Goal: Book appointment/travel/reservation

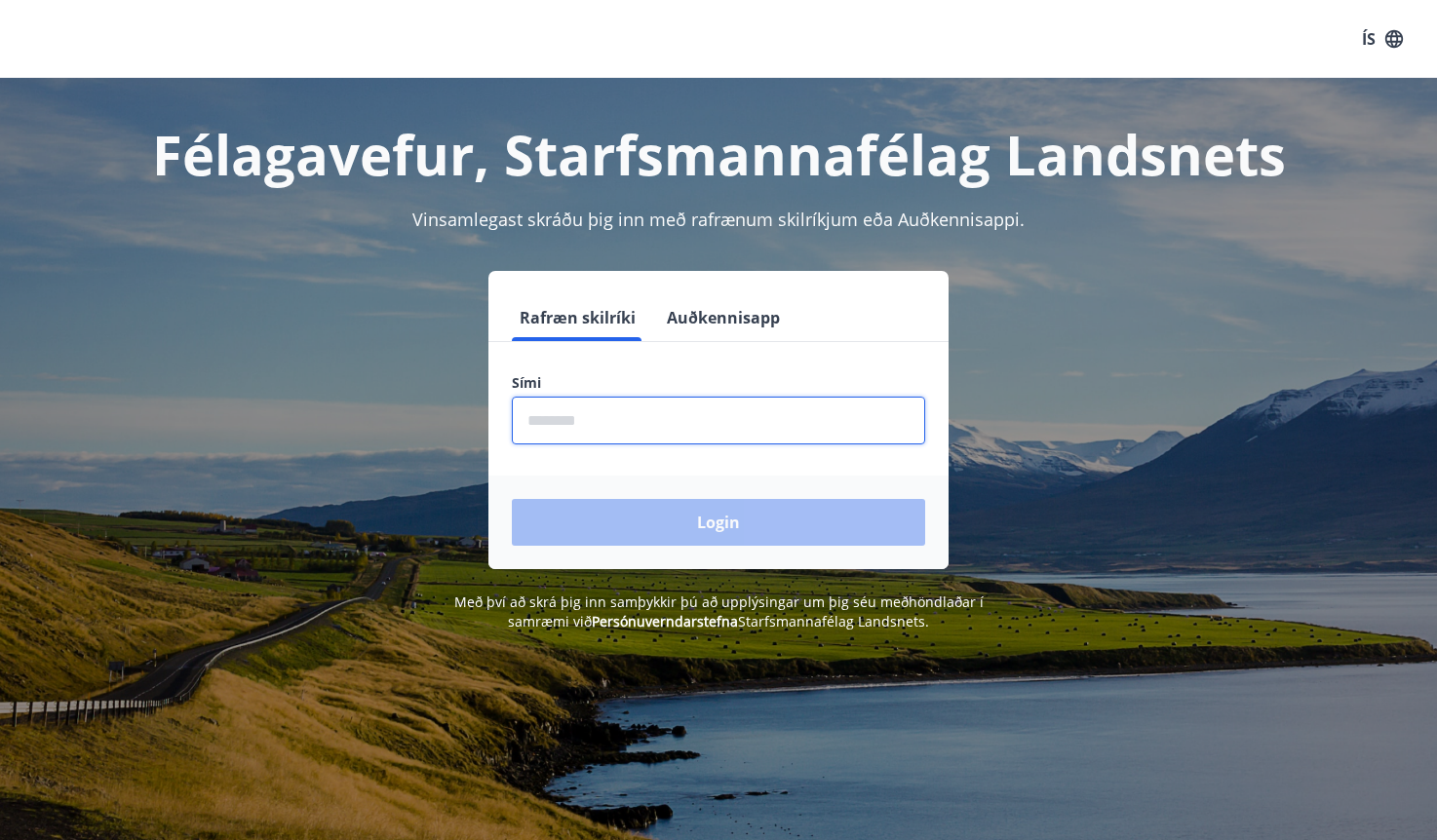
click at [580, 405] on input "phone" at bounding box center [719, 420] width 414 height 47
type input "********"
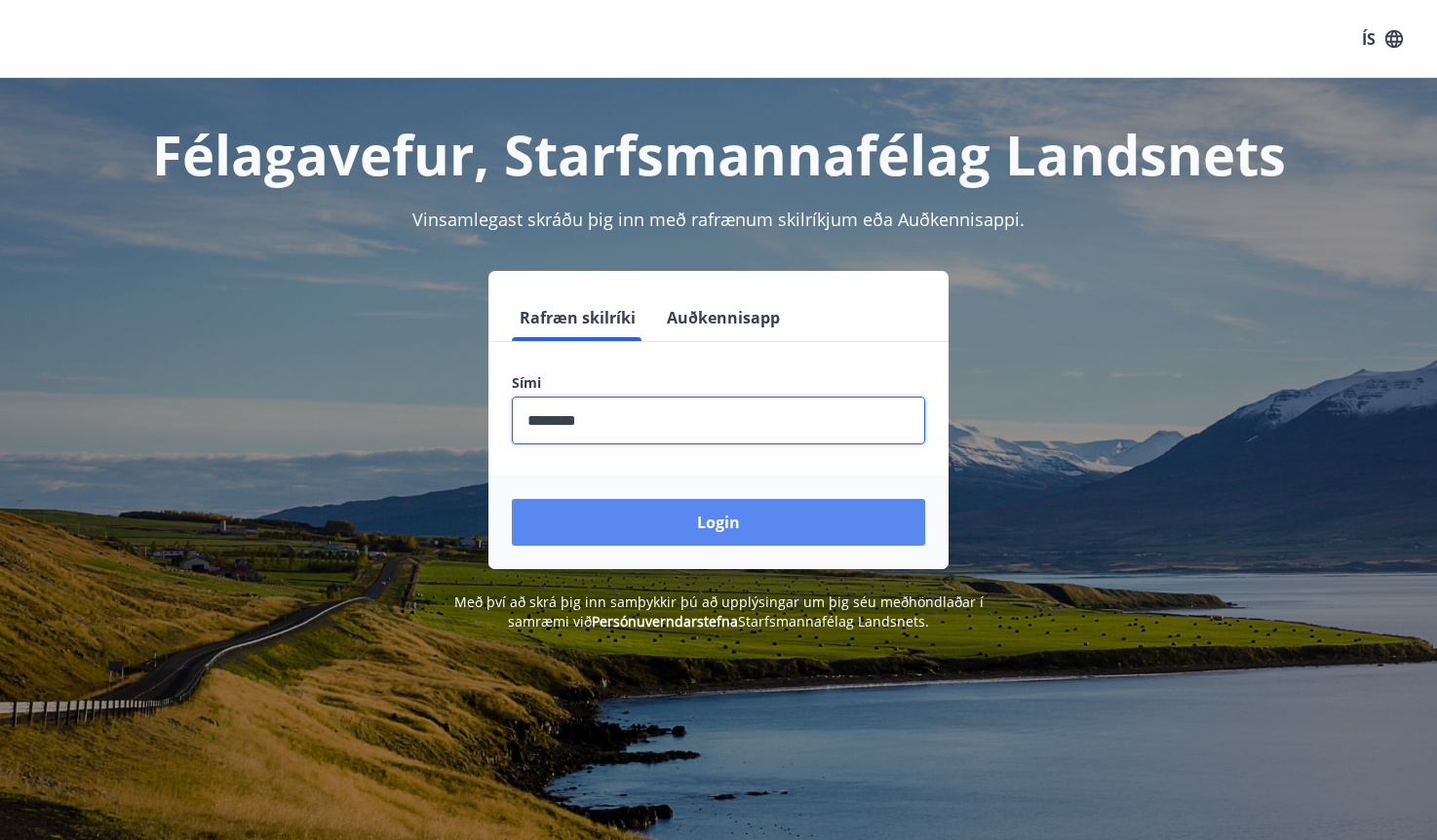
click at [635, 522] on button "Login" at bounding box center [719, 523] width 414 height 47
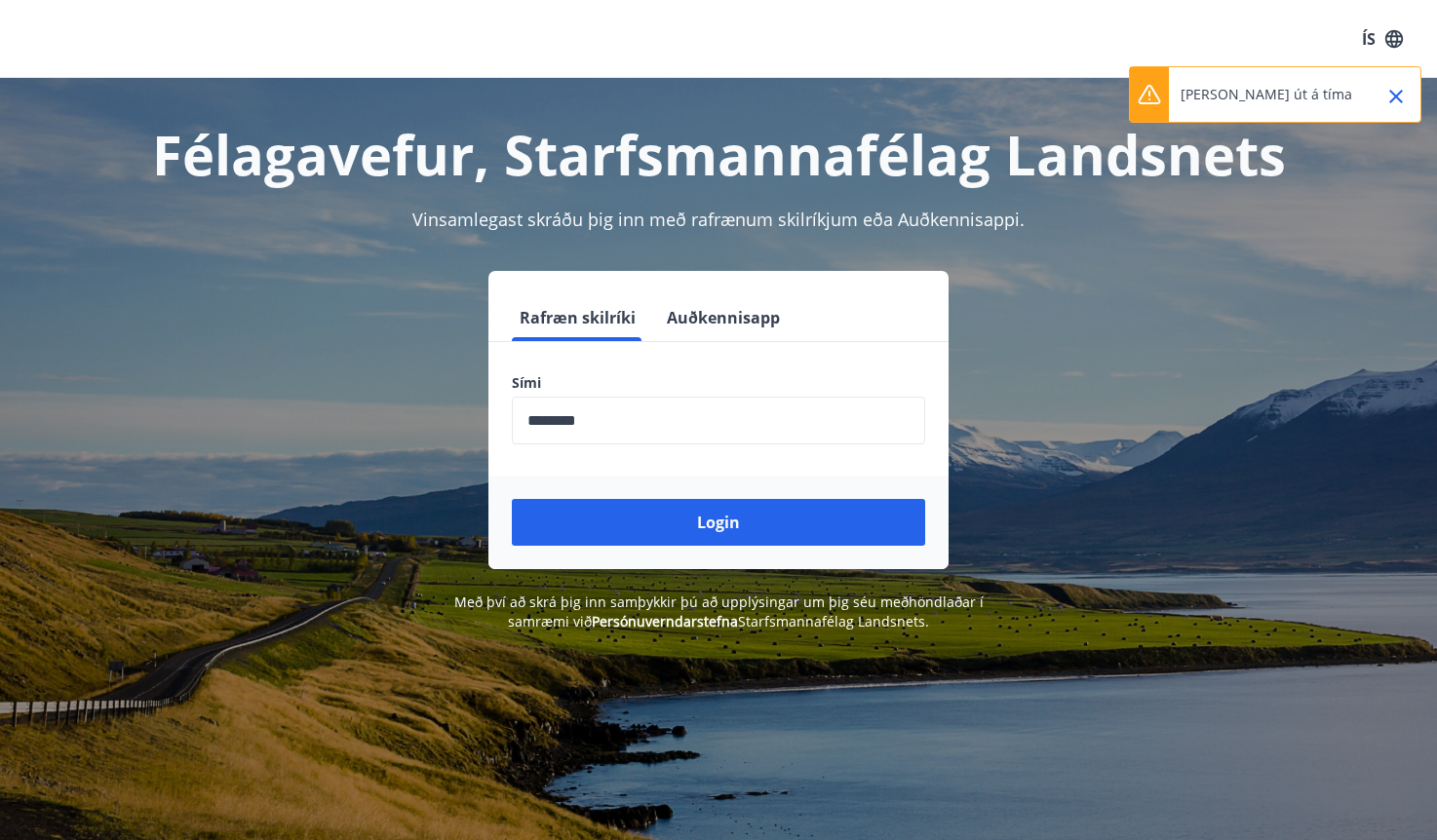
click at [594, 472] on form "Rafræn skilríki Auðkennisapp Sími ​ Login" at bounding box center [718, 431] width 460 height 275
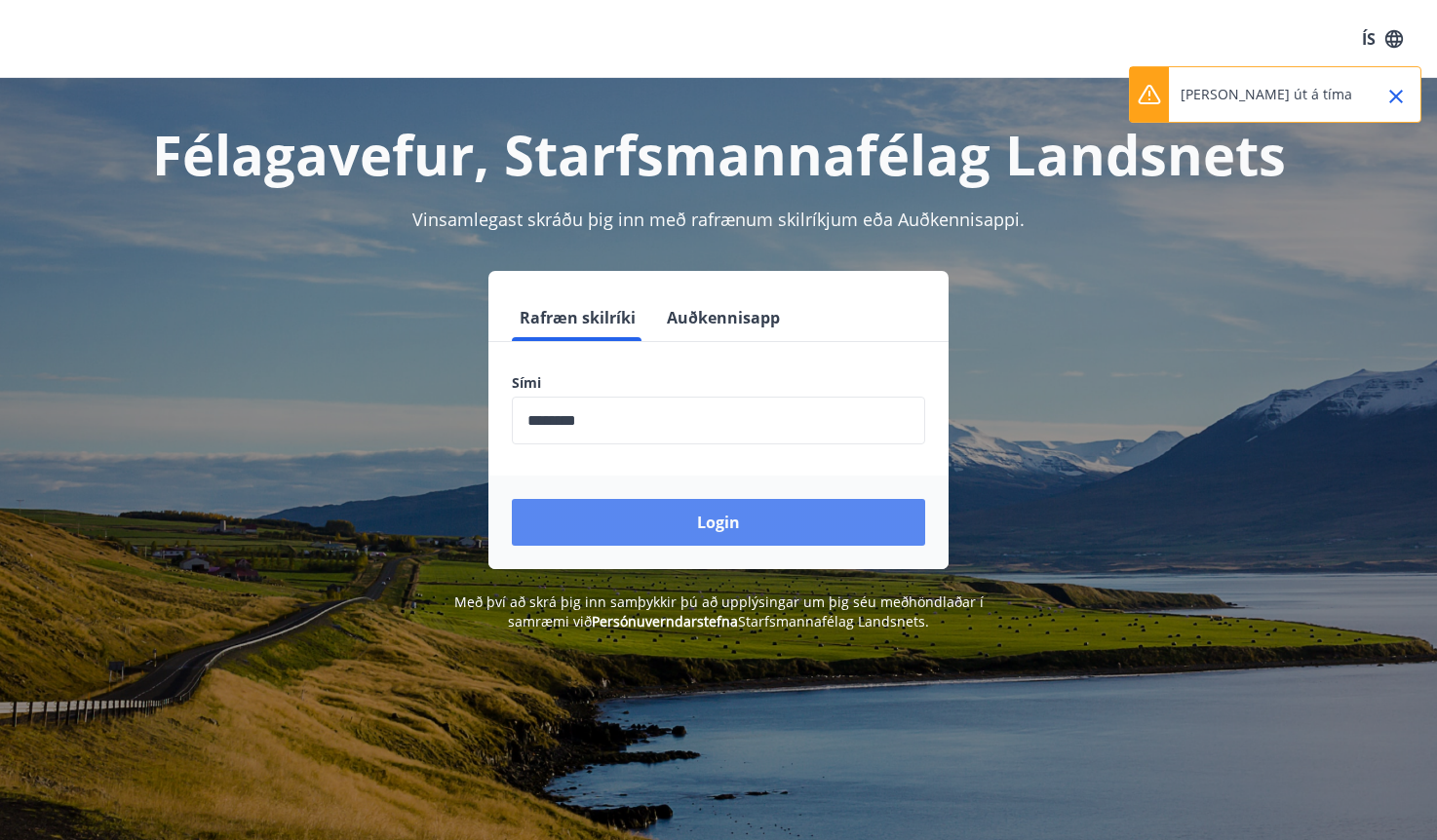
click at [659, 544] on button "Login" at bounding box center [719, 523] width 414 height 47
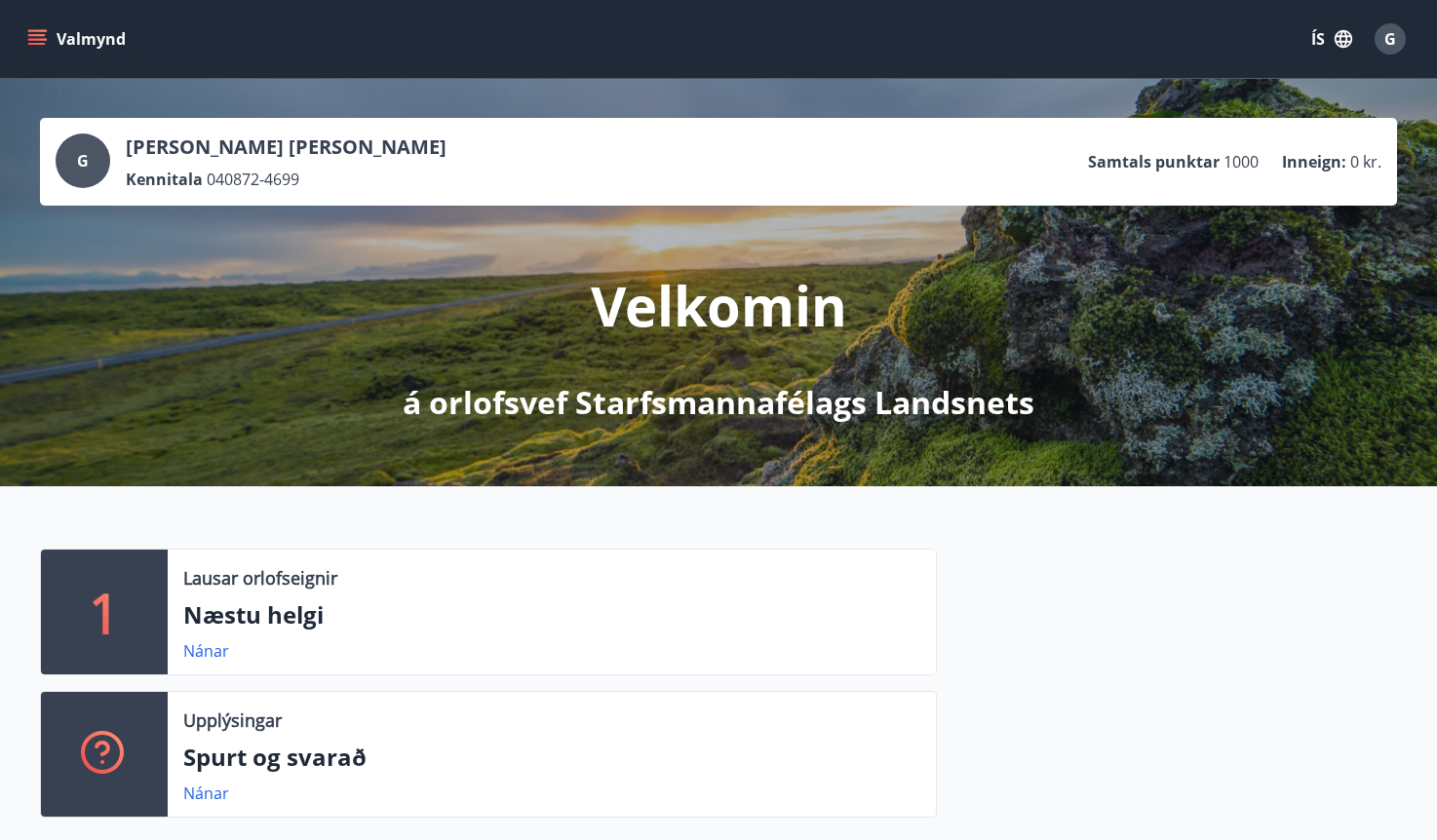
scroll to position [195, 0]
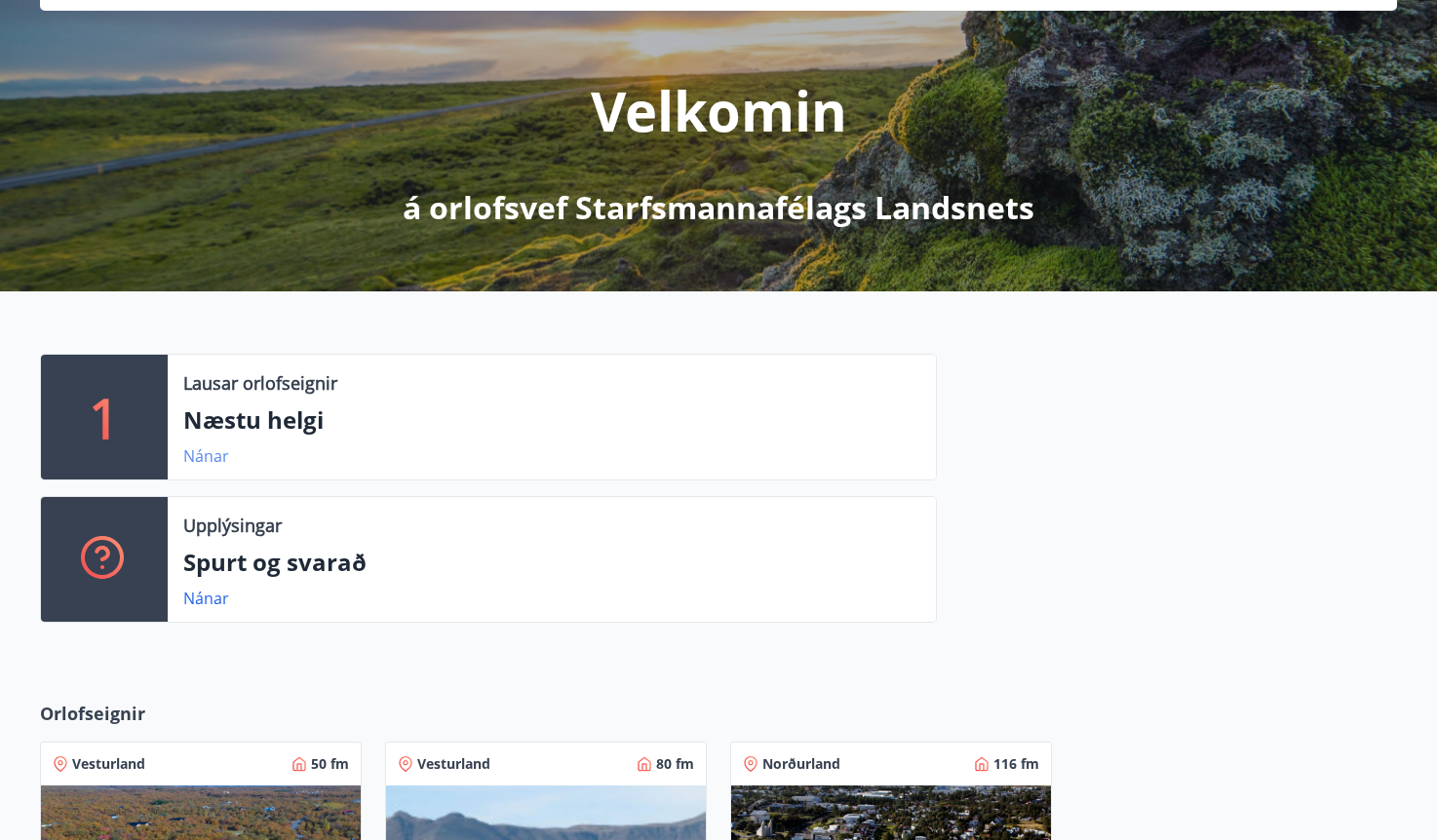
click at [205, 458] on link "Nánar" at bounding box center [206, 456] width 46 height 22
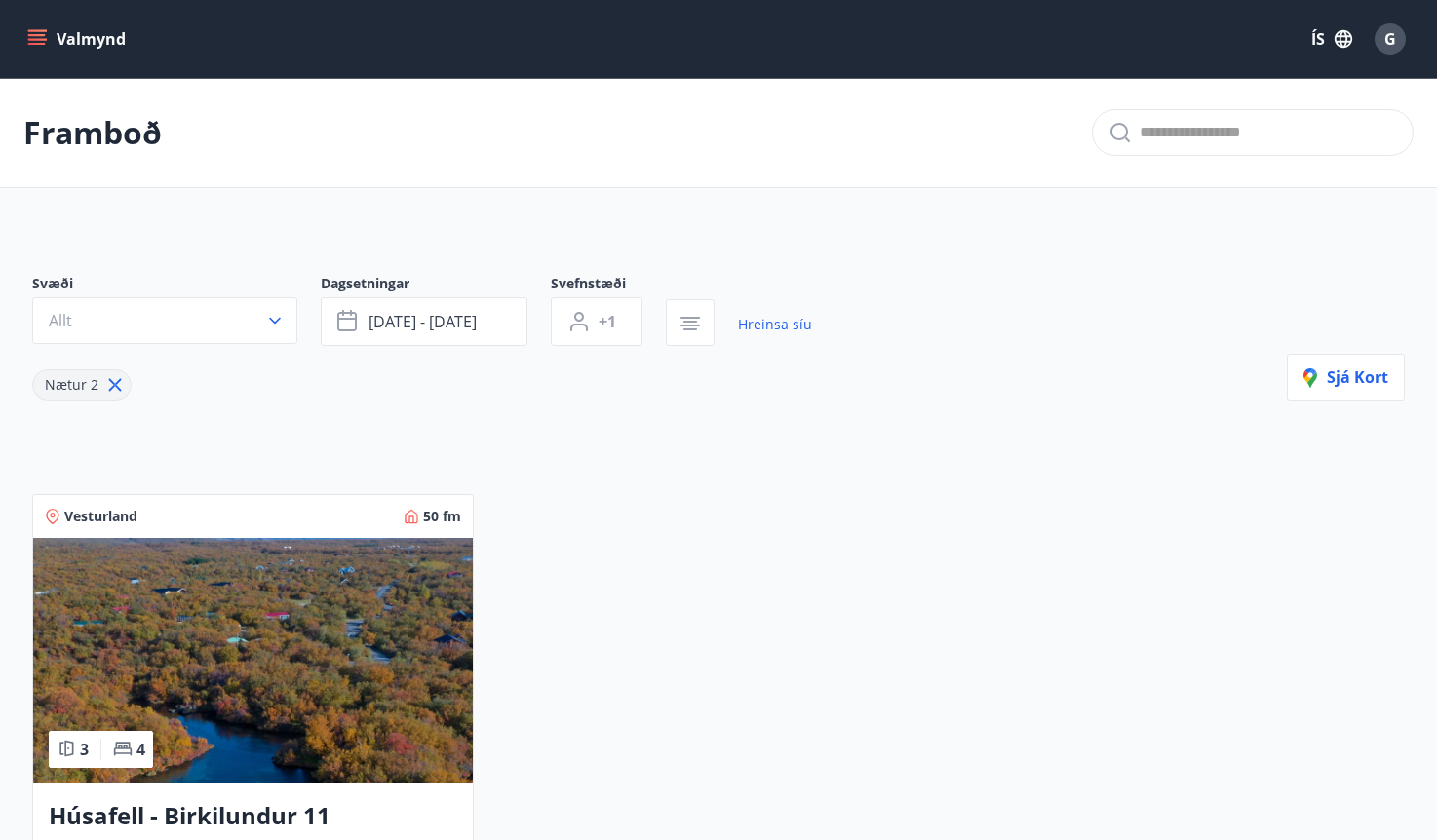
click at [78, 37] on button "Valmynd" at bounding box center [79, 39] width 110 height 35
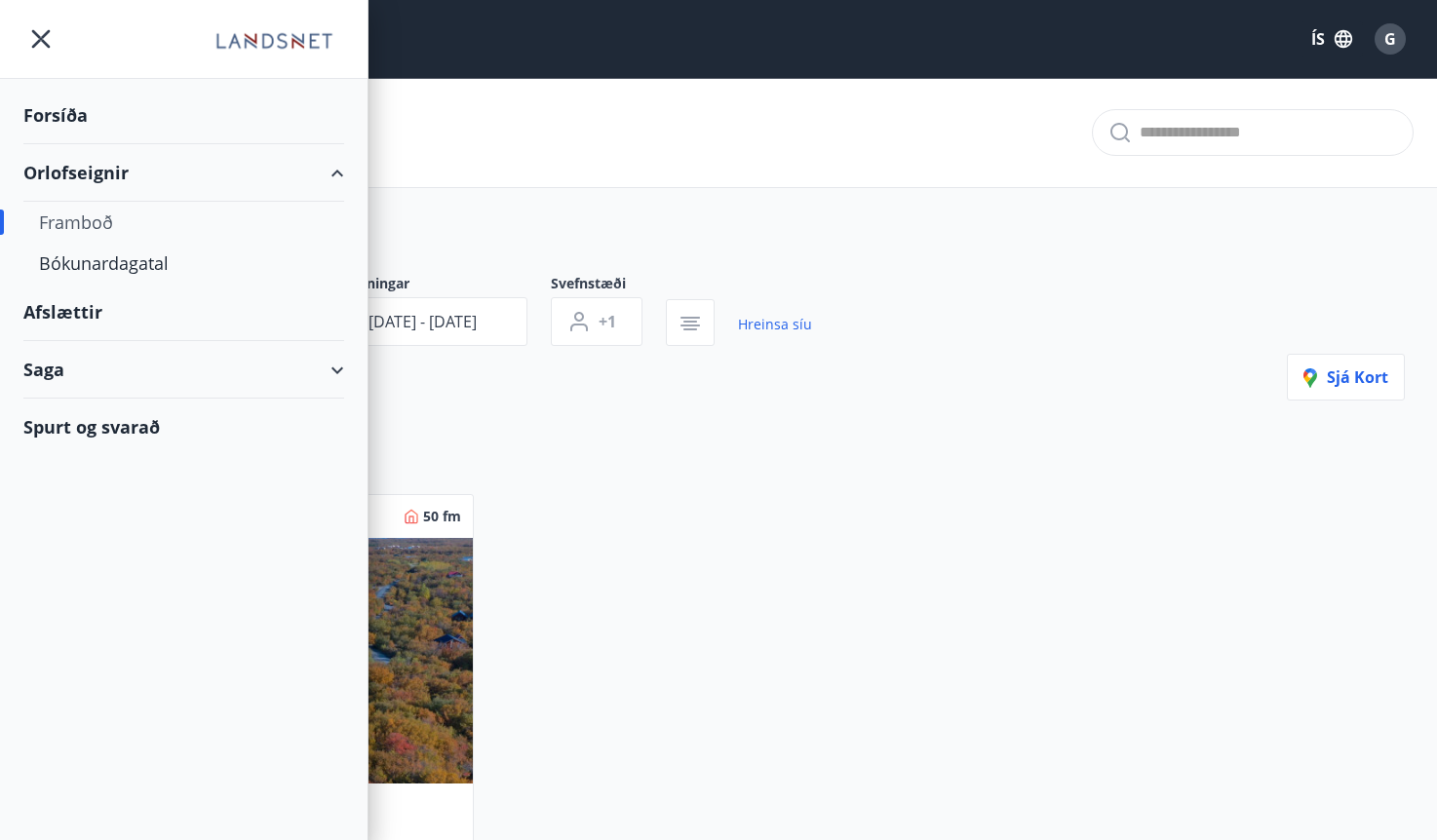
click at [74, 225] on div "Framboð" at bounding box center [184, 223] width 290 height 41
type input "*"
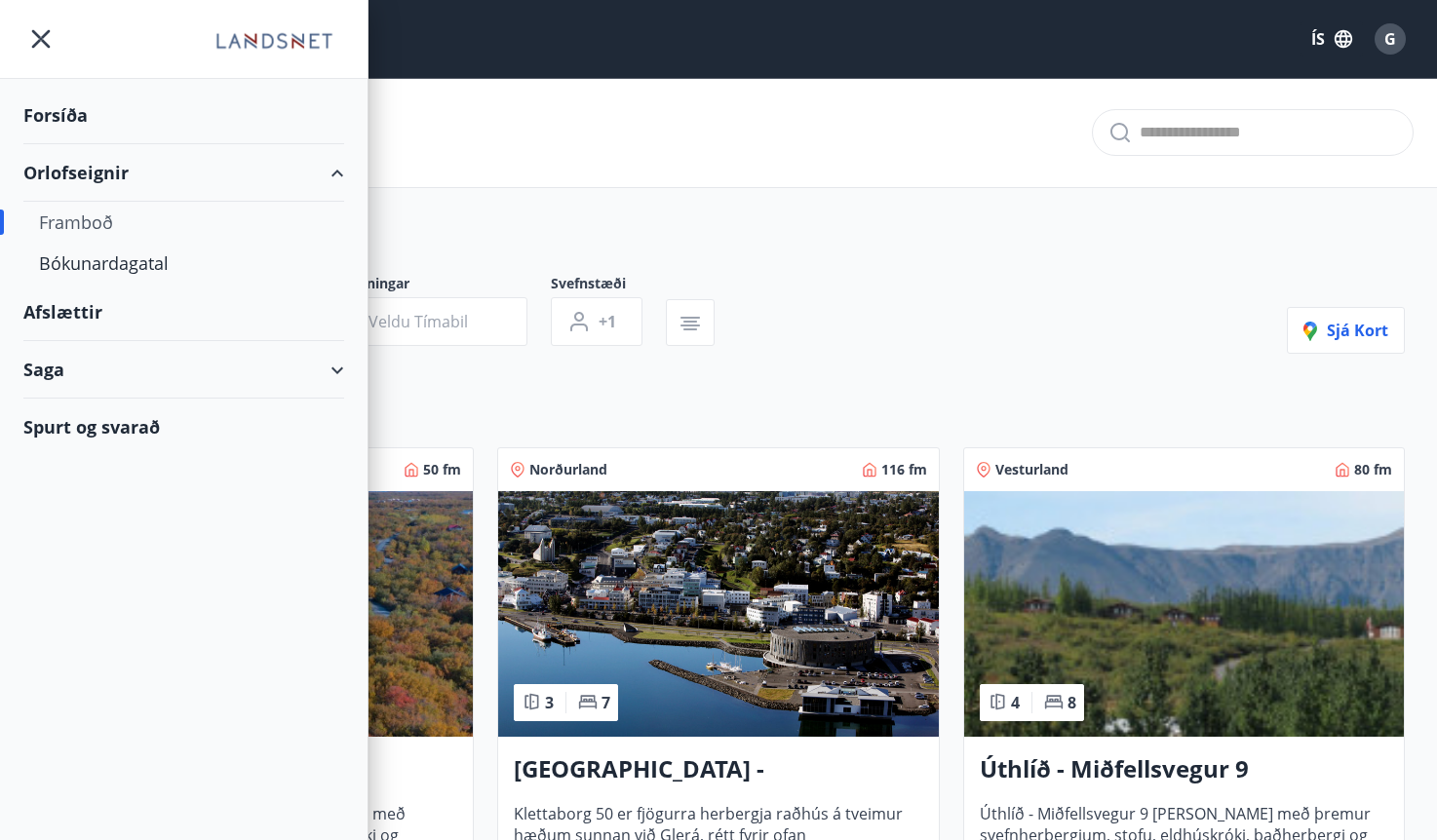
click at [882, 239] on div "Svæði Allt Dagsetningar Veldu tímabil Svefnstæði +1 Sjá kort Vesturland 50 fm 3…" at bounding box center [718, 598] width 1404 height 741
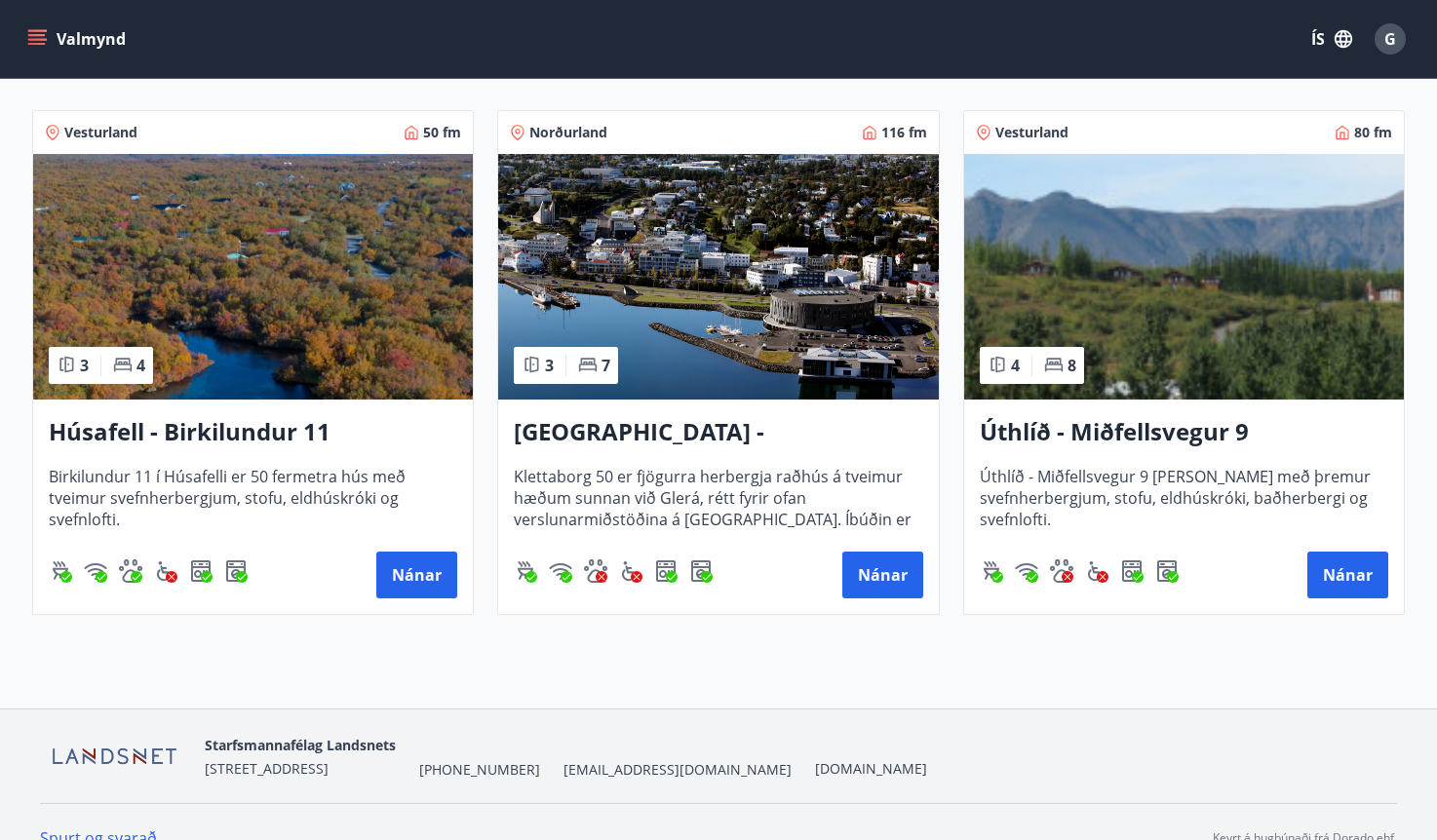
scroll to position [369, 0]
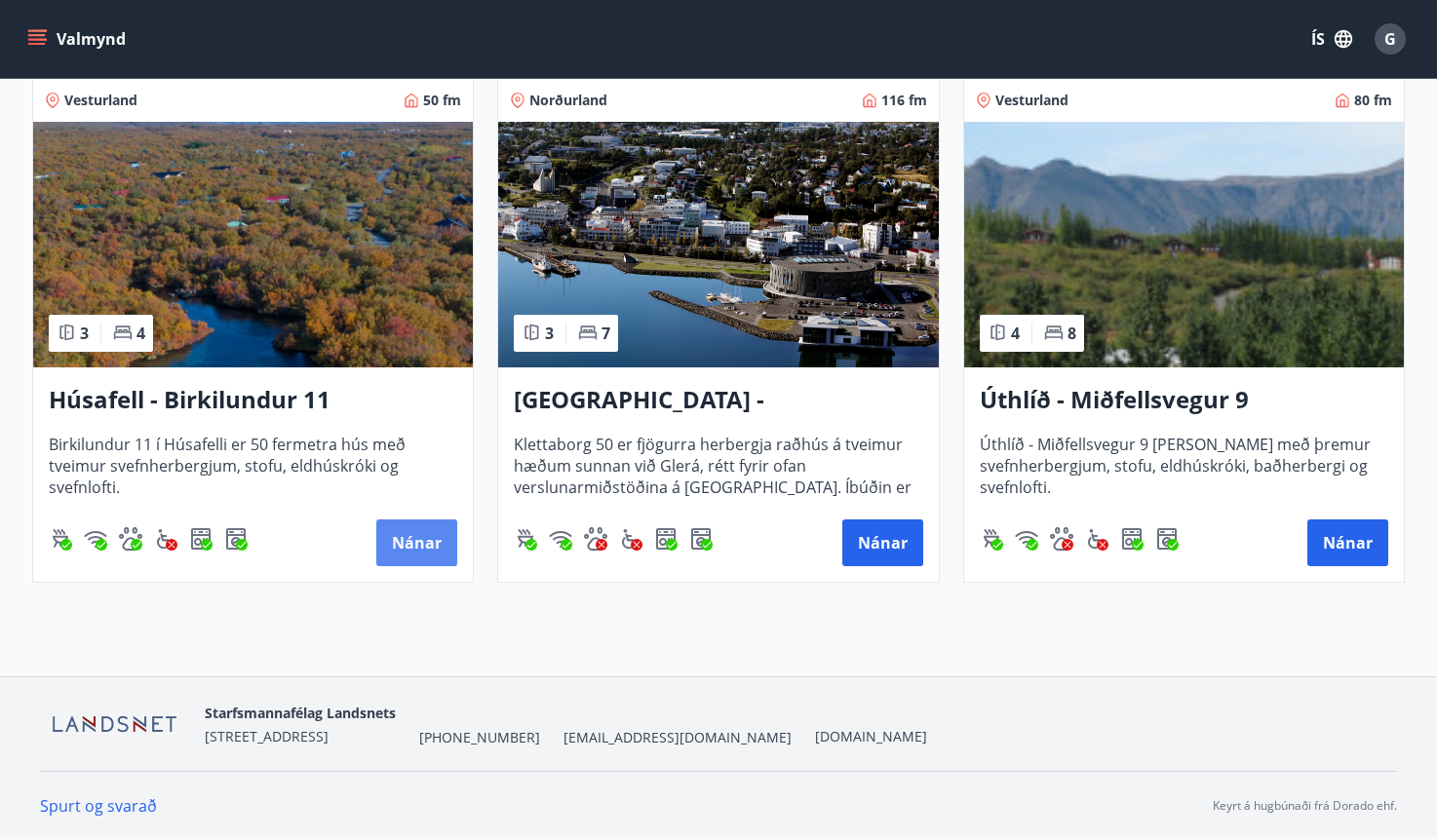
click at [418, 543] on button "Nánar" at bounding box center [417, 543] width 81 height 47
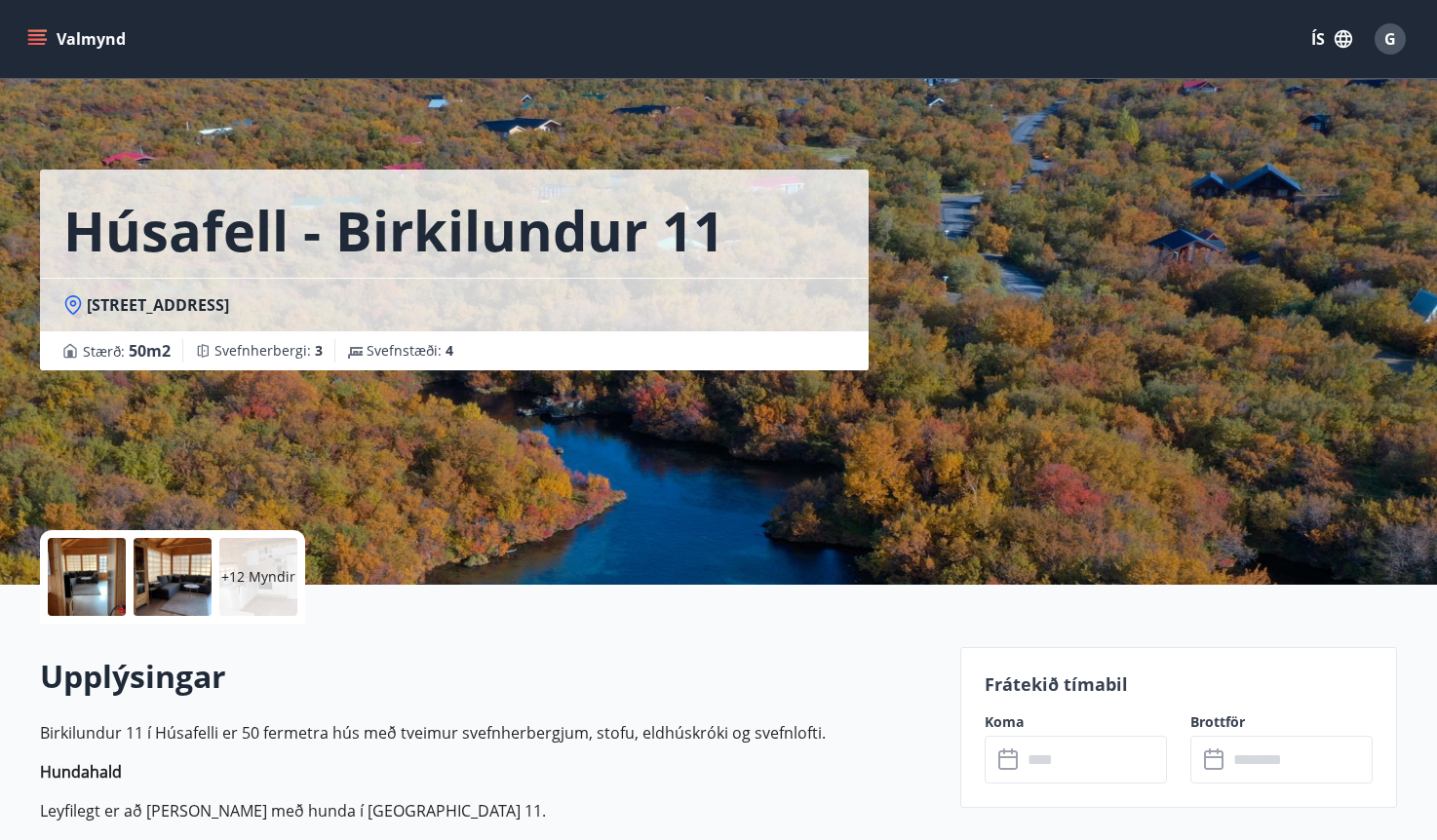
click at [42, 38] on icon "menu" at bounding box center [37, 39] width 20 height 20
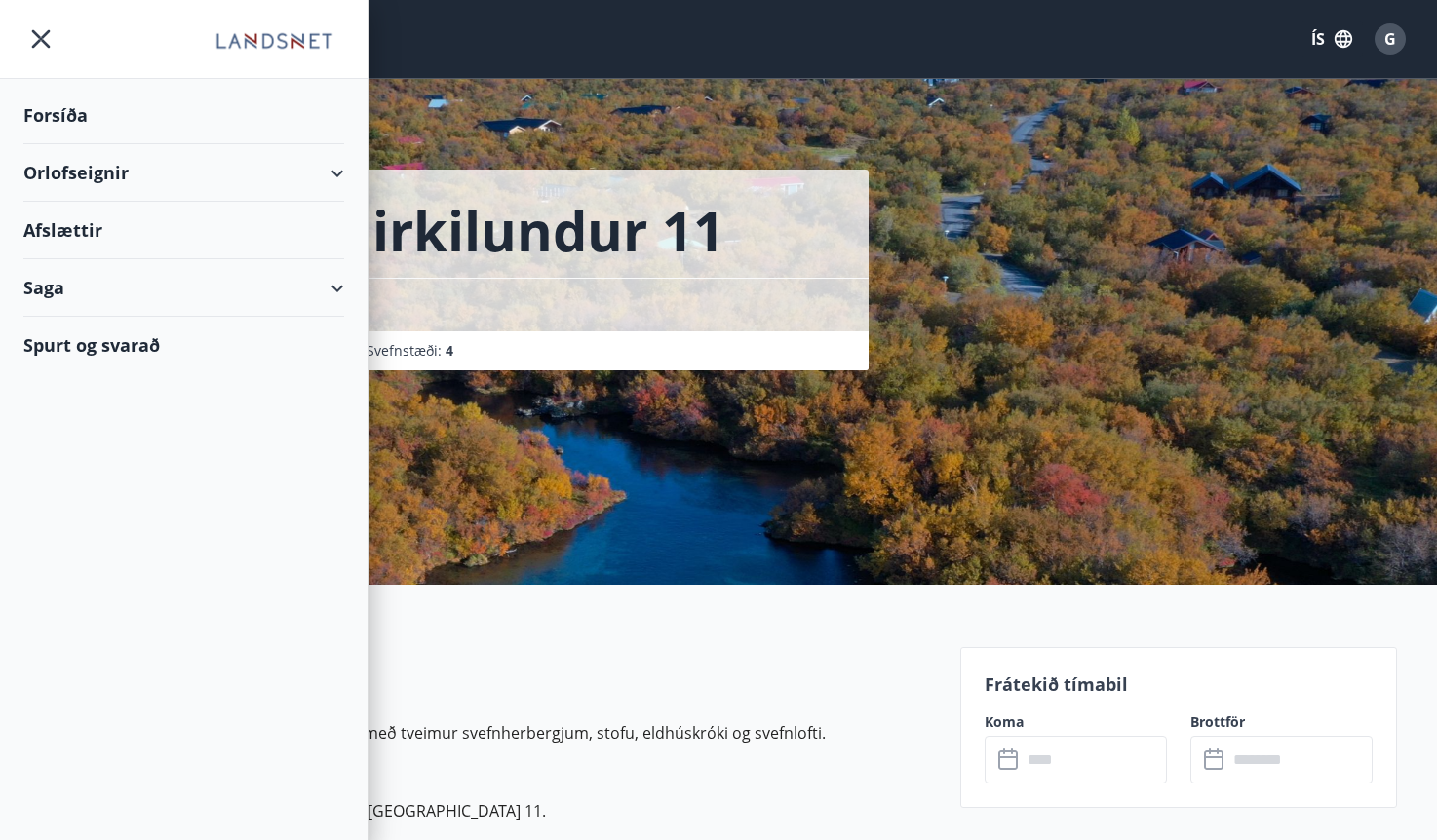
click at [87, 170] on div "Orlofseignir" at bounding box center [184, 172] width 321 height 57
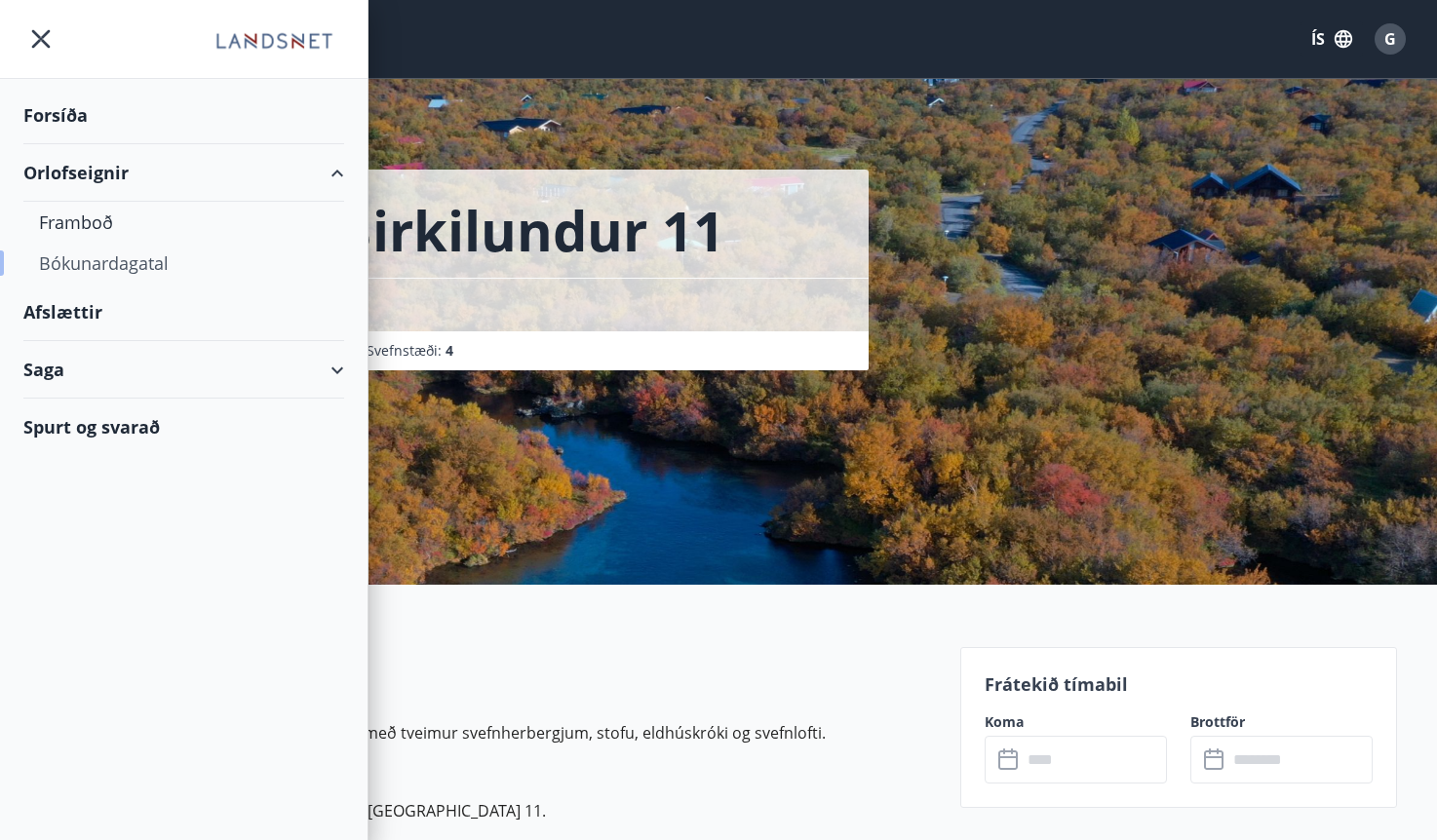
click at [89, 263] on div "Bókunardagatal" at bounding box center [184, 263] width 290 height 41
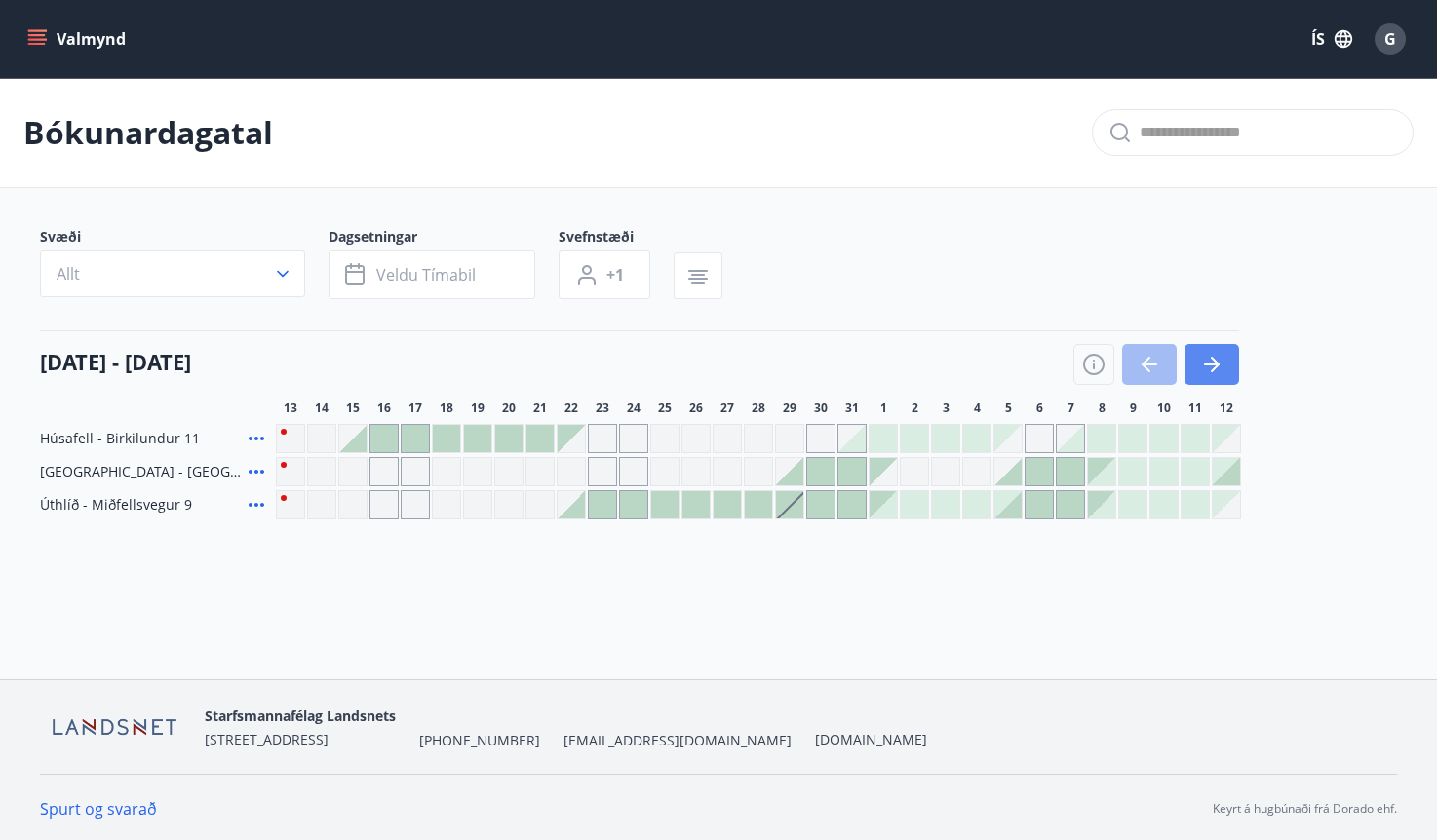
click at [1209, 366] on icon "button" at bounding box center [1211, 364] width 24 height 24
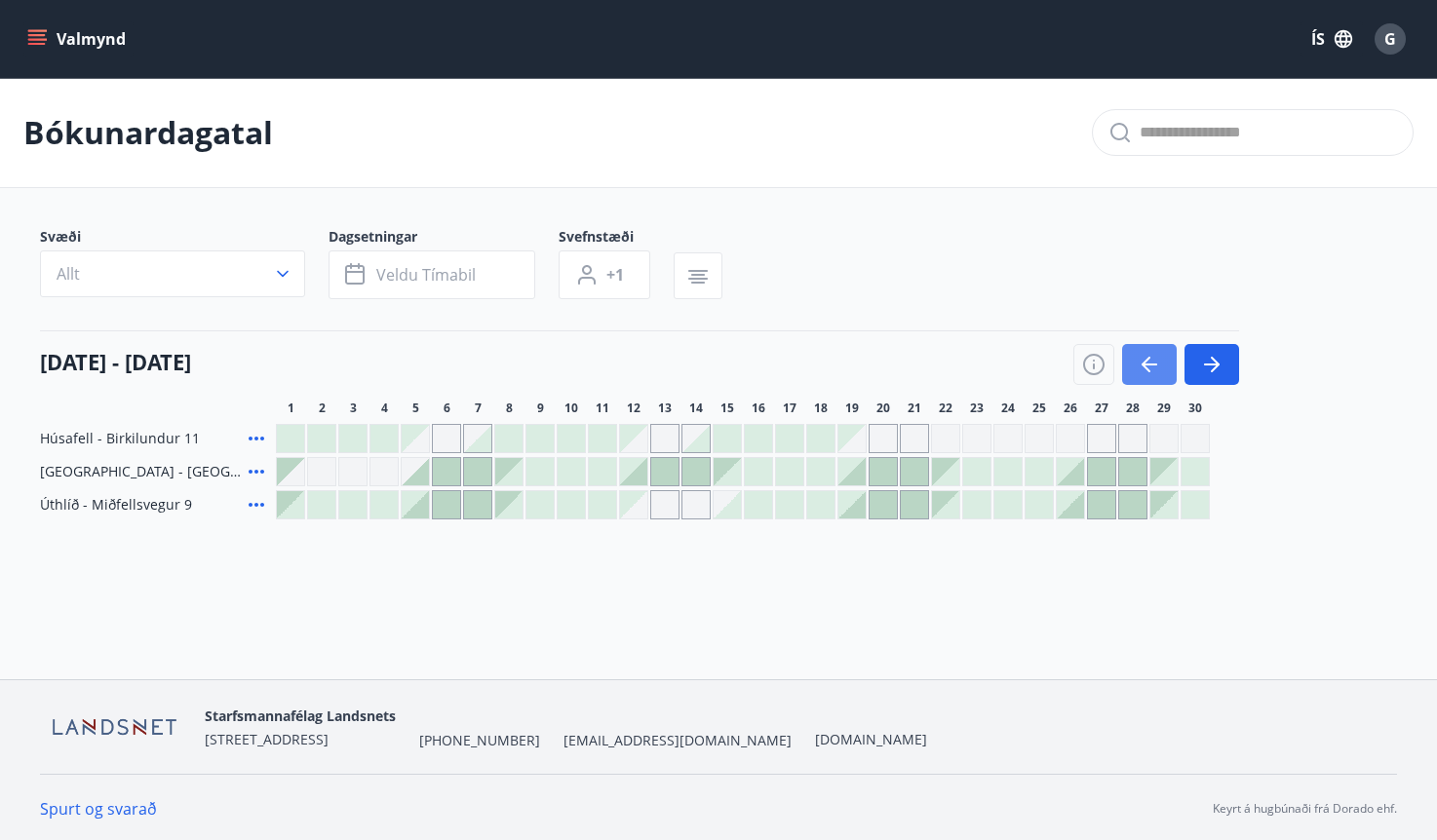
click at [1148, 362] on icon "button" at bounding box center [1149, 364] width 24 height 24
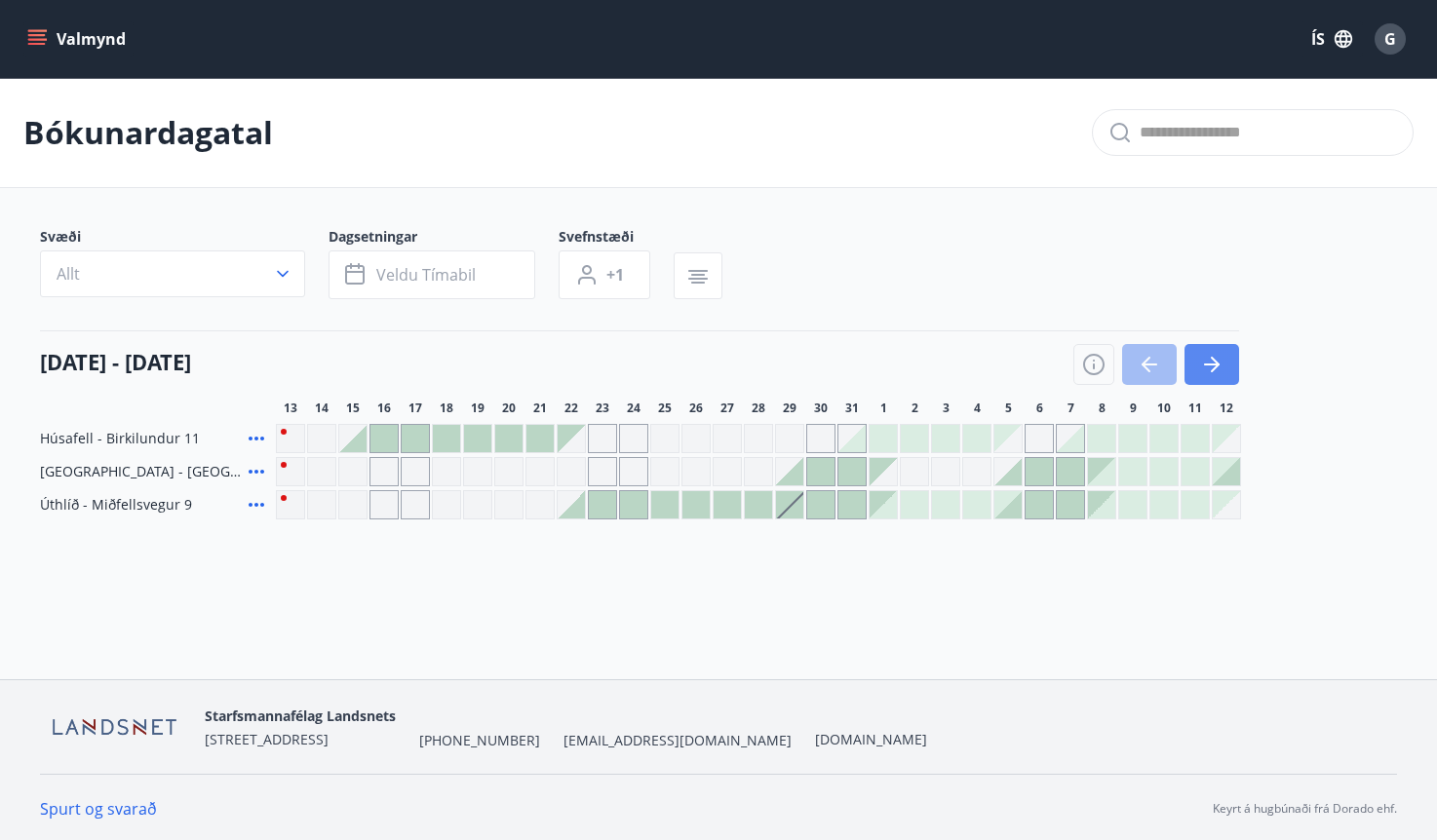
click at [1220, 367] on icon "button" at bounding box center [1211, 364] width 24 height 24
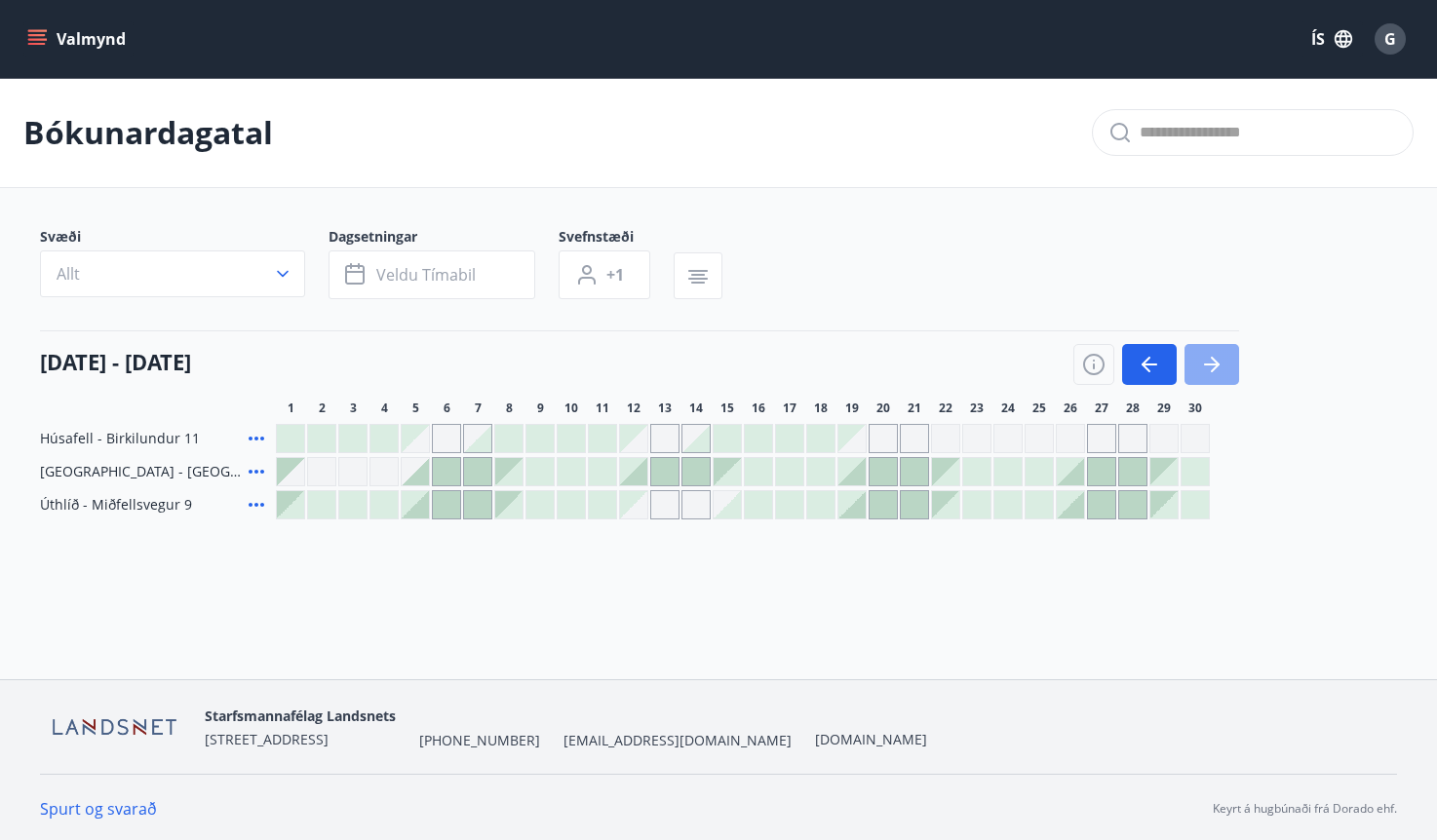
click at [1220, 367] on icon "button" at bounding box center [1211, 364] width 24 height 24
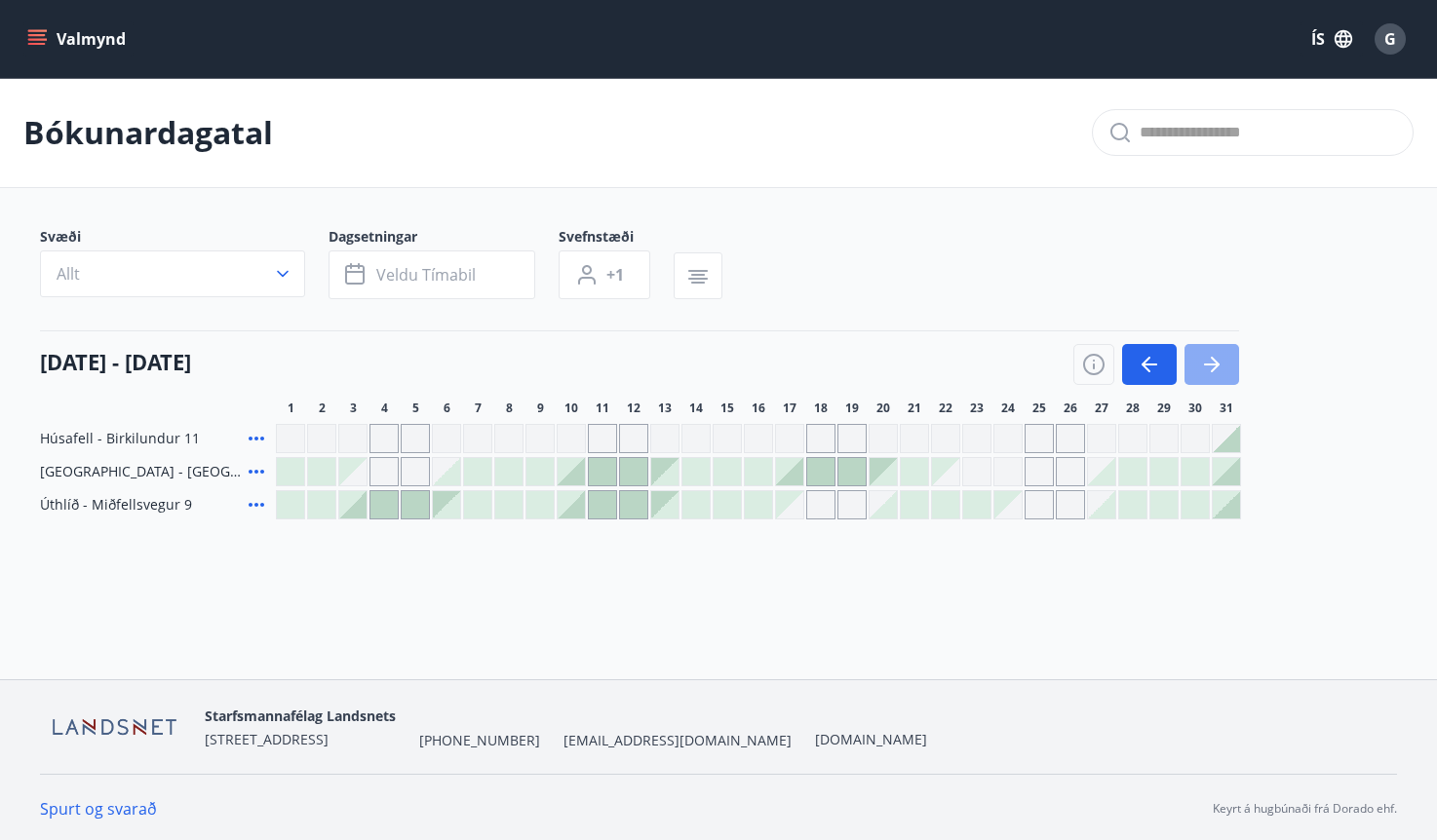
click at [1220, 367] on icon "button" at bounding box center [1211, 364] width 24 height 24
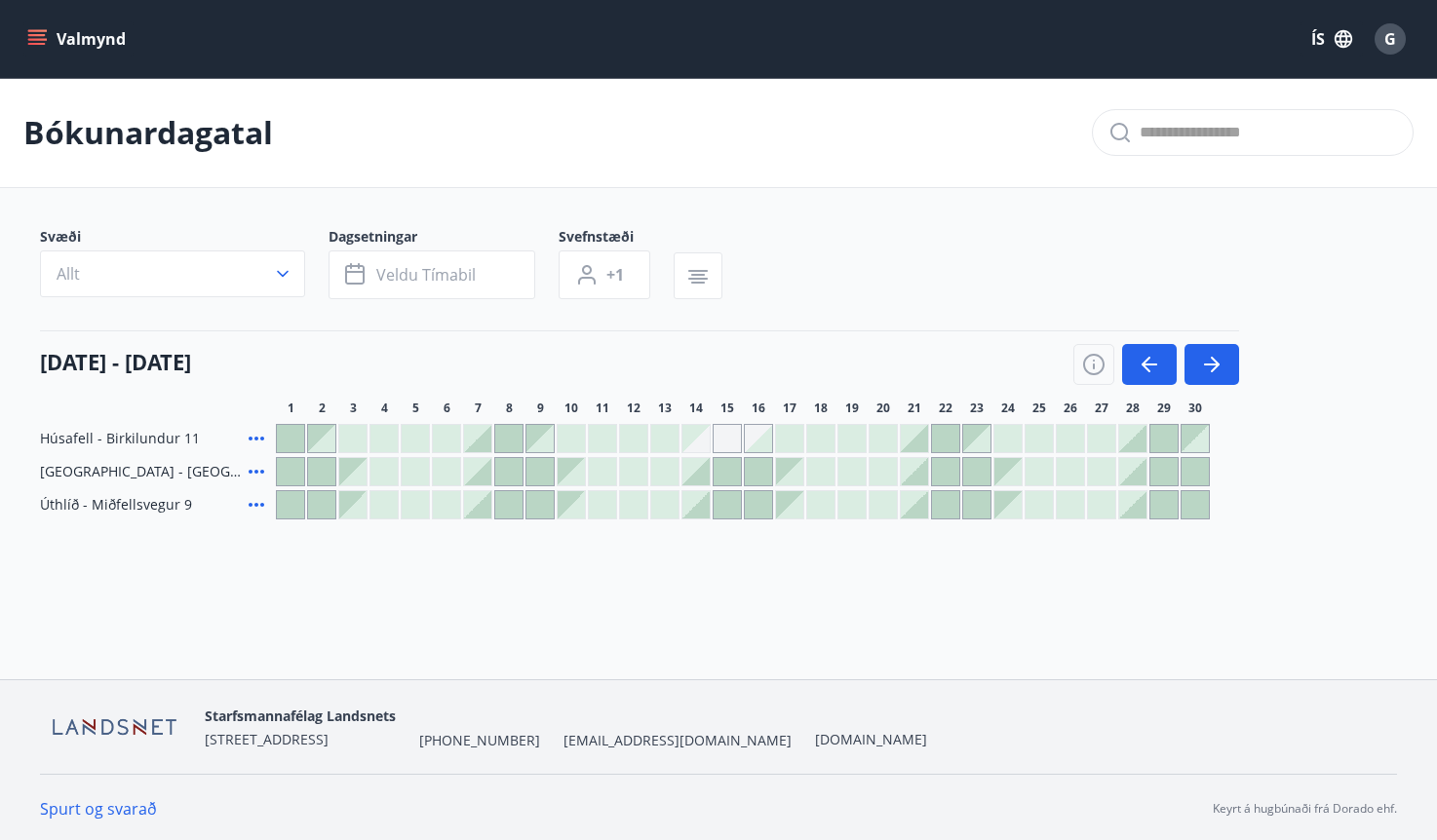
click at [700, 443] on div "Gráir dagar eru ekki bókanlegir" at bounding box center [696, 438] width 28 height 28
click at [726, 441] on div "Gráir dagar eru ekki bókanlegir" at bounding box center [727, 438] width 30 height 30
click at [759, 434] on div at bounding box center [758, 438] width 28 height 28
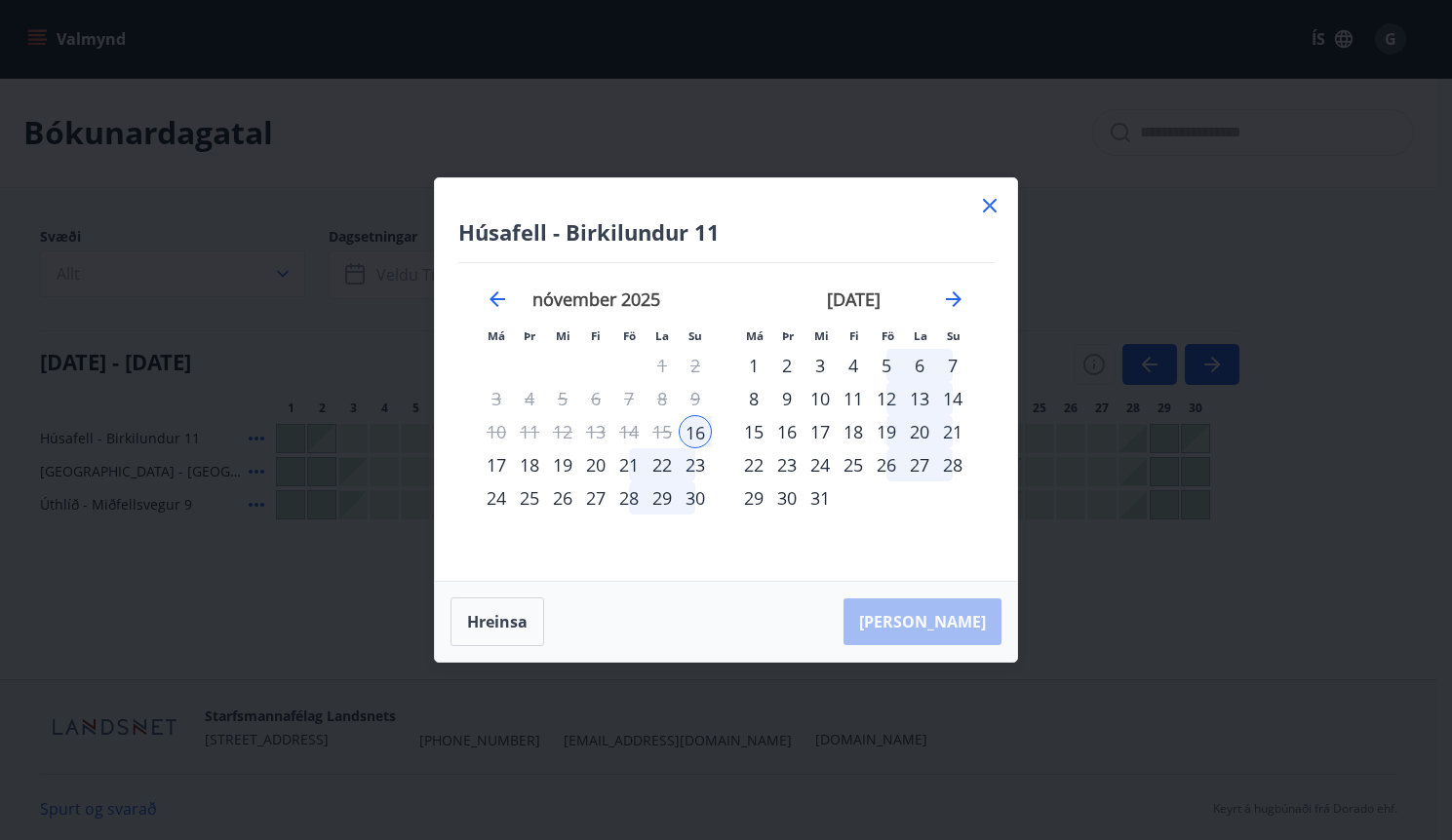
click at [996, 204] on icon at bounding box center [990, 206] width 24 height 24
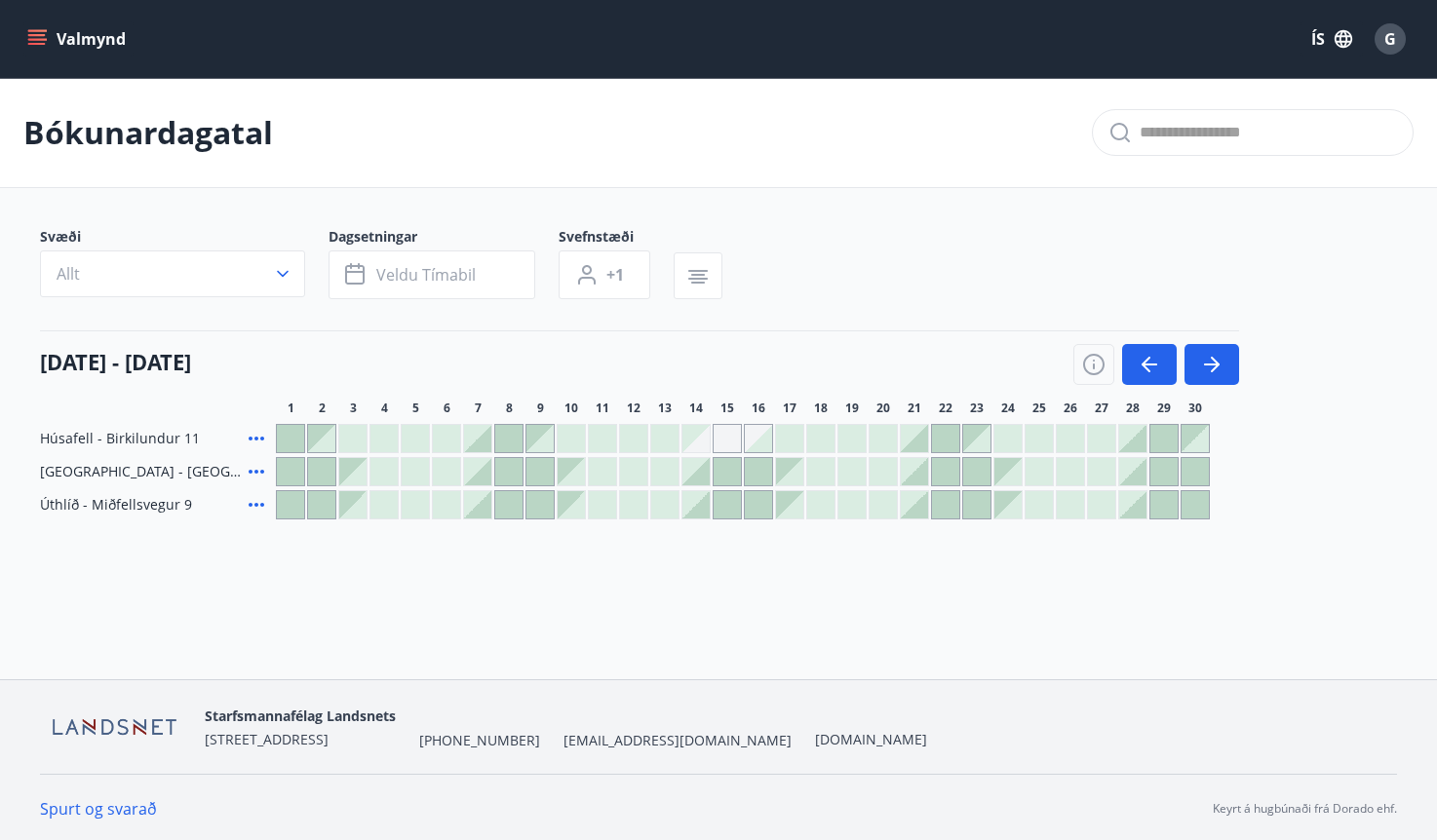
click at [696, 441] on div "Gráir dagar eru ekki bókanlegir" at bounding box center [696, 438] width 28 height 28
click at [723, 435] on div "Gráir dagar eru ekki bókanlegir" at bounding box center [727, 438] width 30 height 30
click at [755, 433] on div at bounding box center [758, 438] width 28 height 28
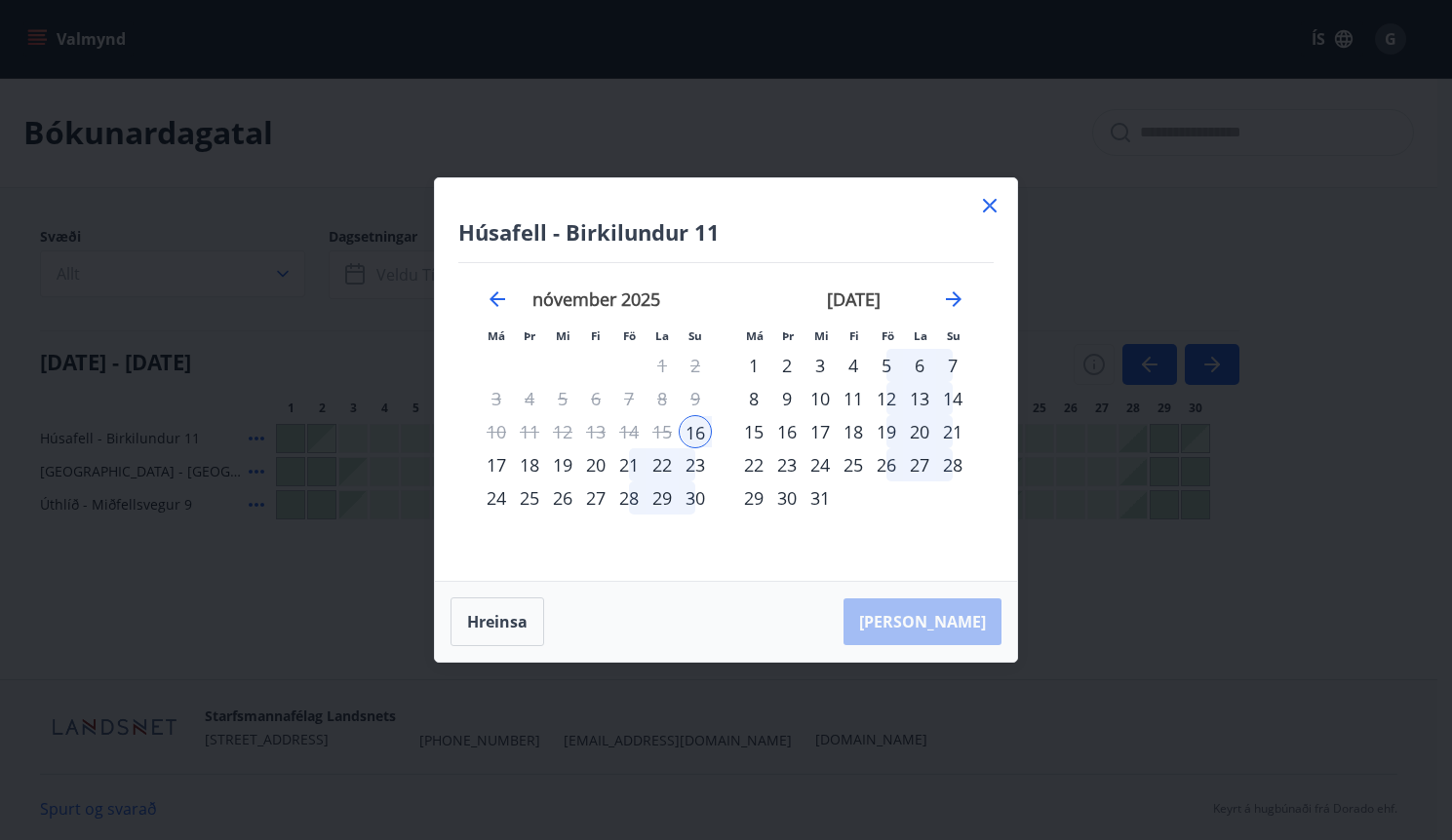
click at [985, 205] on icon at bounding box center [990, 206] width 24 height 24
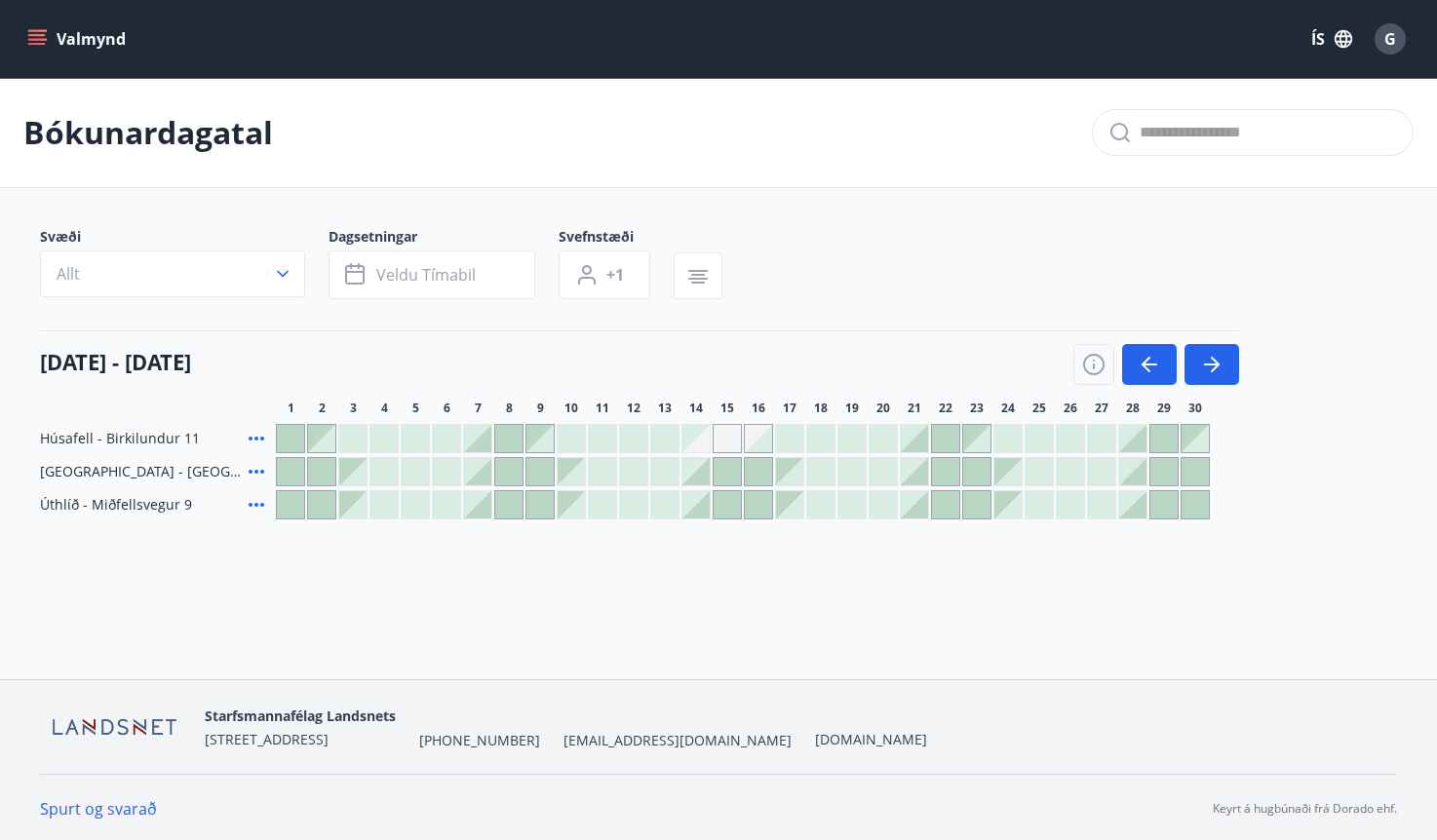
click at [476, 443] on div at bounding box center [478, 438] width 28 height 28
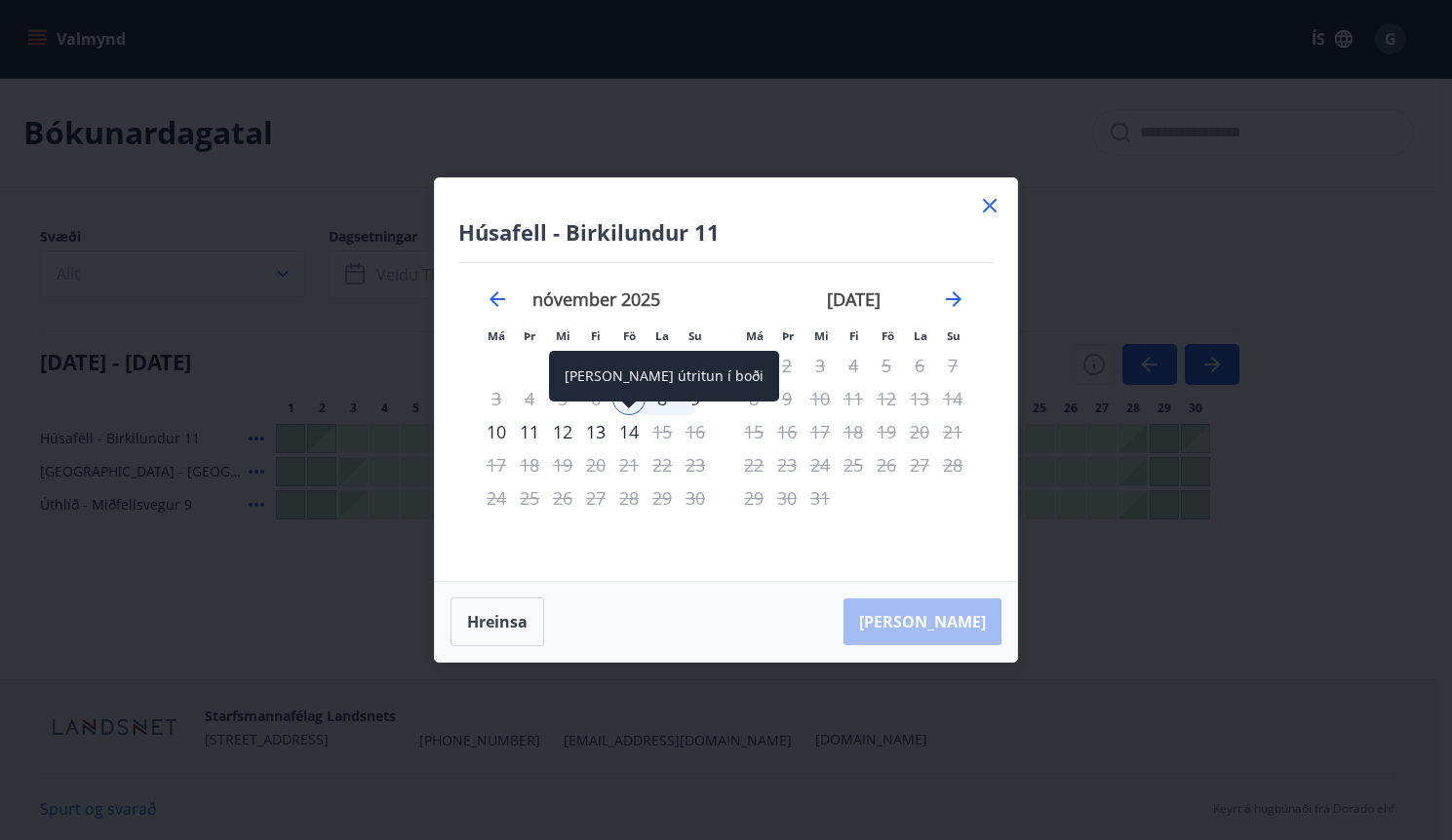
click at [694, 404] on div "[PERSON_NAME] útritun í boði" at bounding box center [664, 382] width 231 height 64
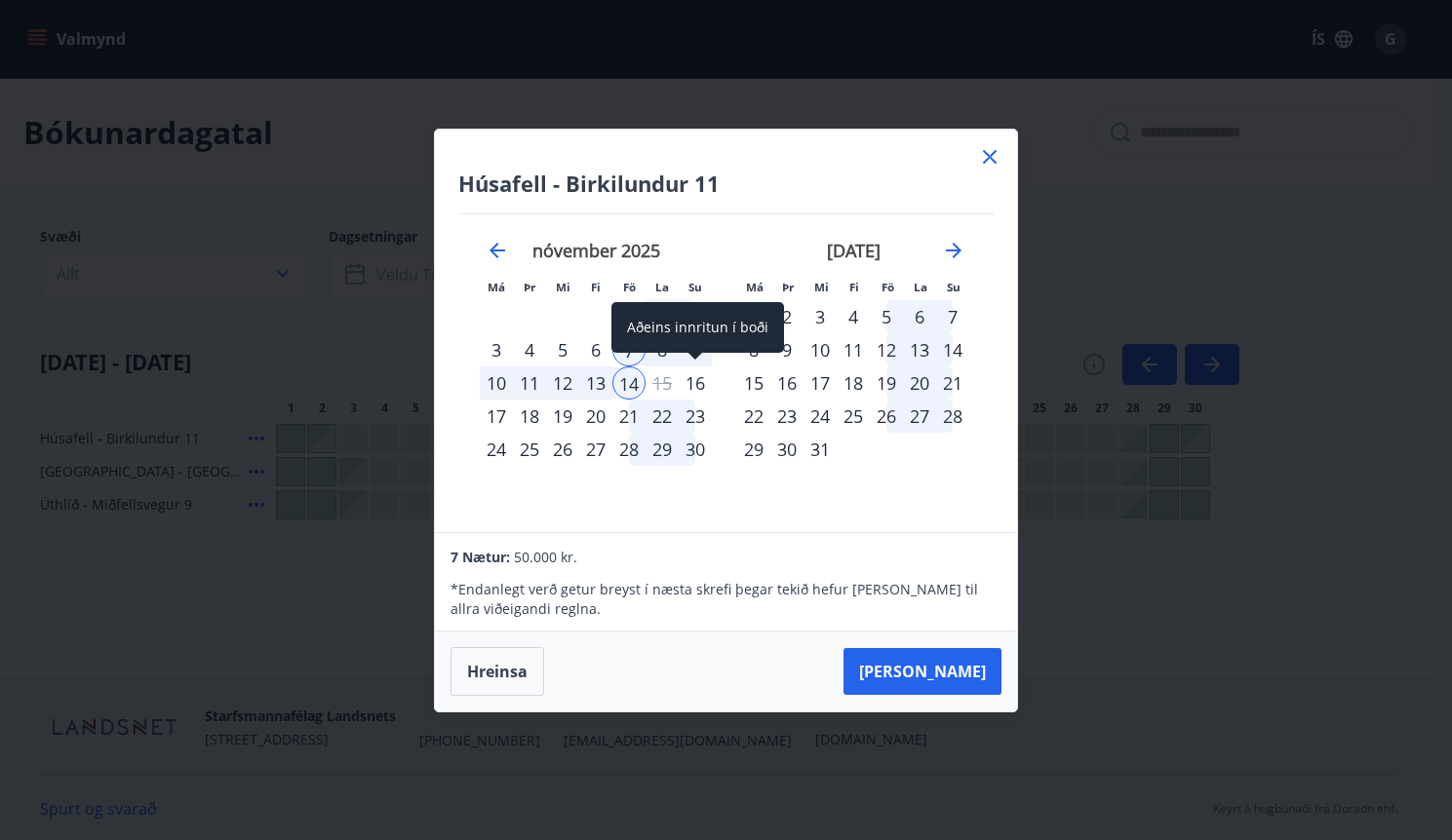
click at [690, 350] on div "Aðeins innritun í boði" at bounding box center [696, 327] width 172 height 50
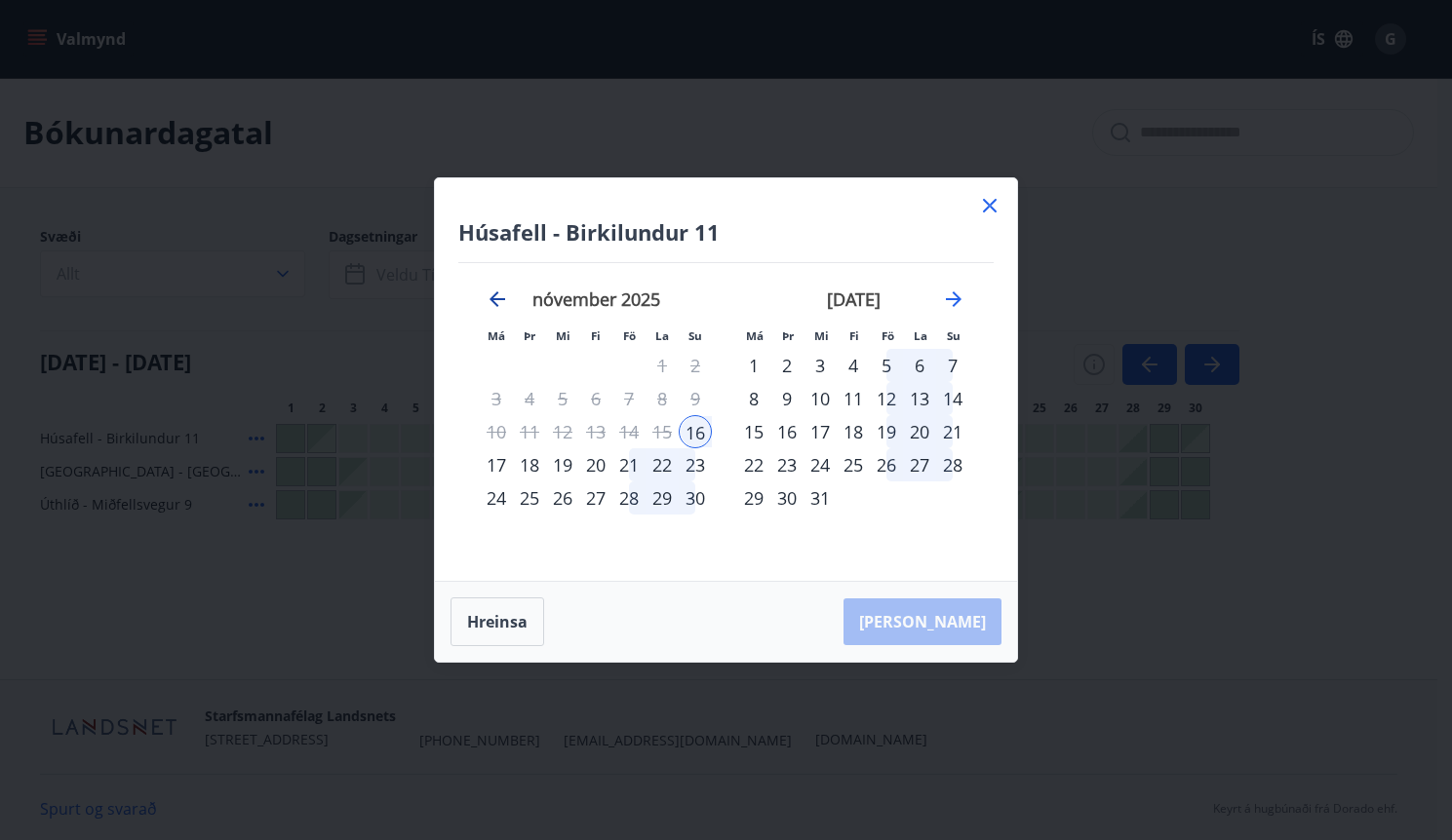
click at [495, 300] on icon "Move backward to switch to the previous month." at bounding box center [497, 299] width 16 height 16
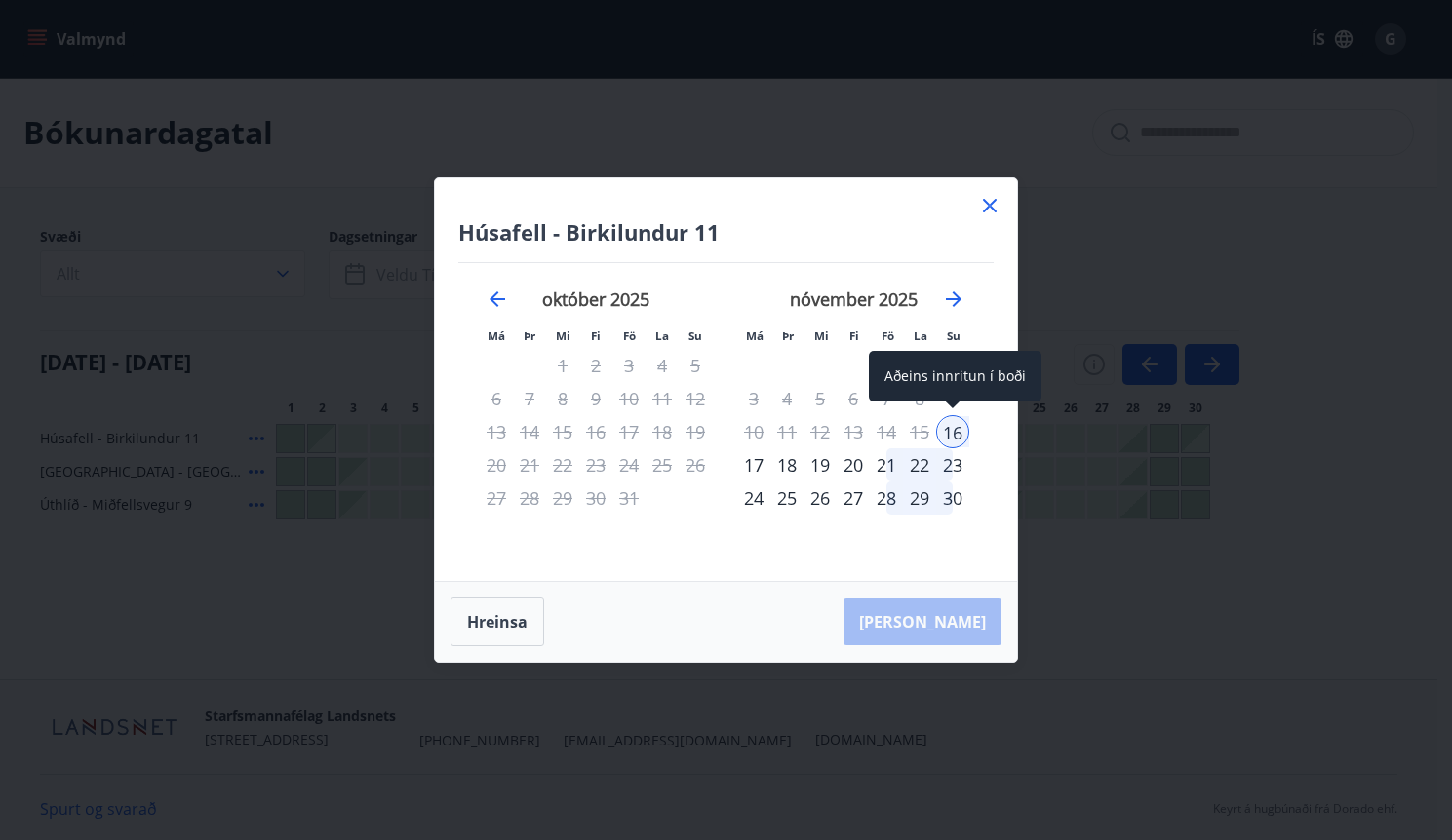
click at [951, 434] on div "16" at bounding box center [953, 432] width 33 height 33
click at [884, 464] on div "21" at bounding box center [887, 465] width 33 height 33
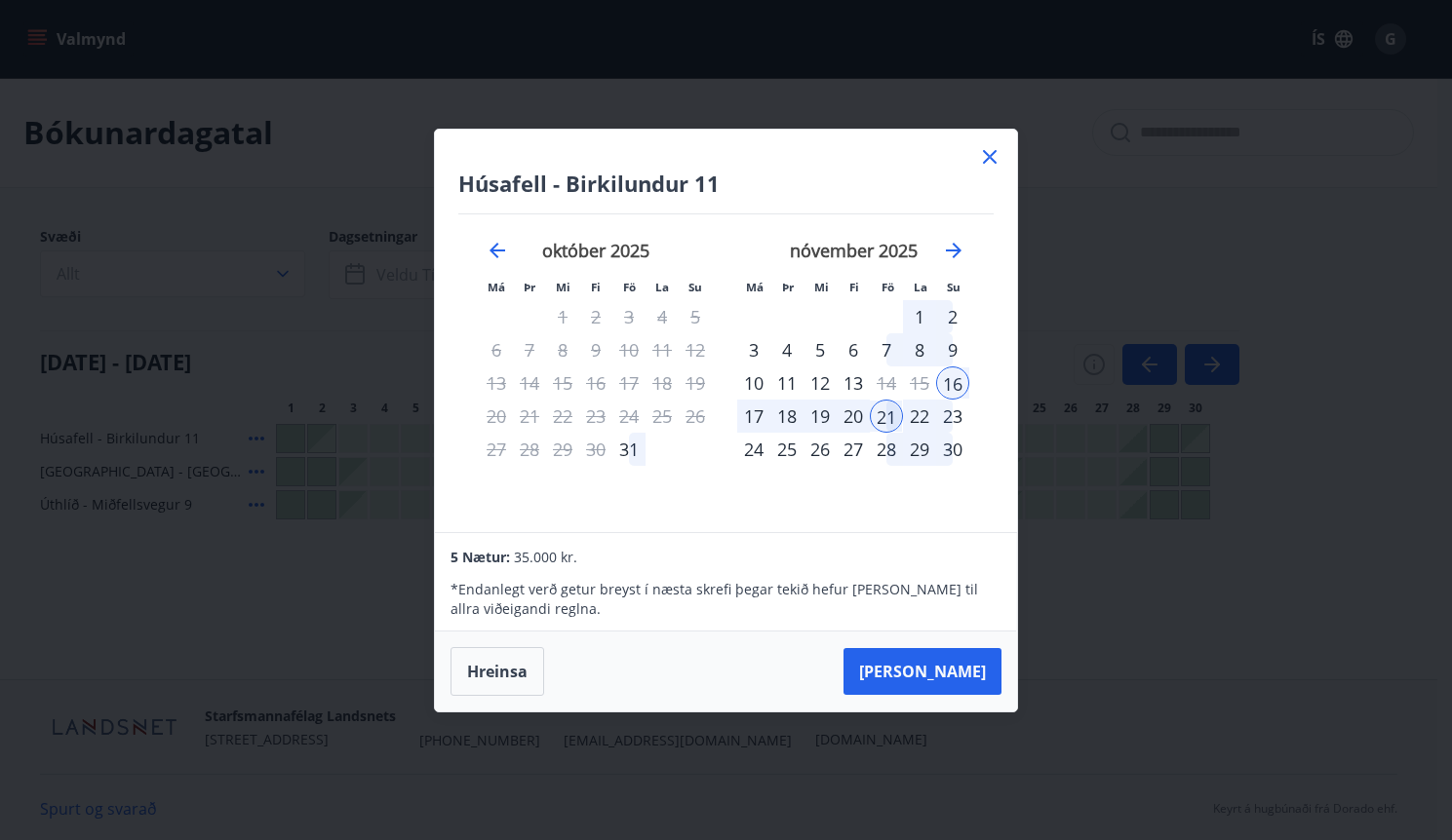
click at [991, 157] on icon at bounding box center [990, 157] width 24 height 24
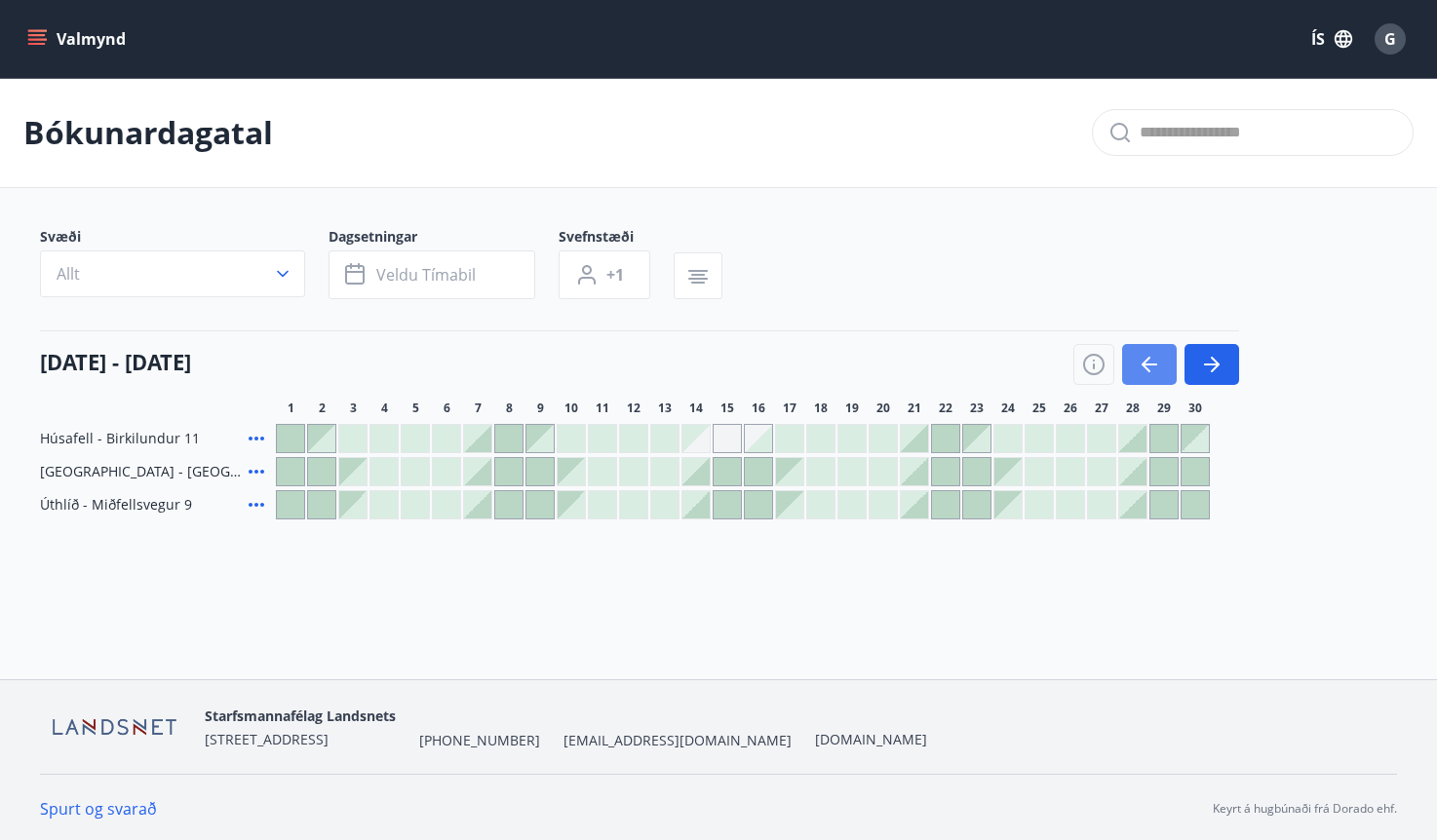
click at [1148, 367] on icon "button" at bounding box center [1149, 364] width 24 height 24
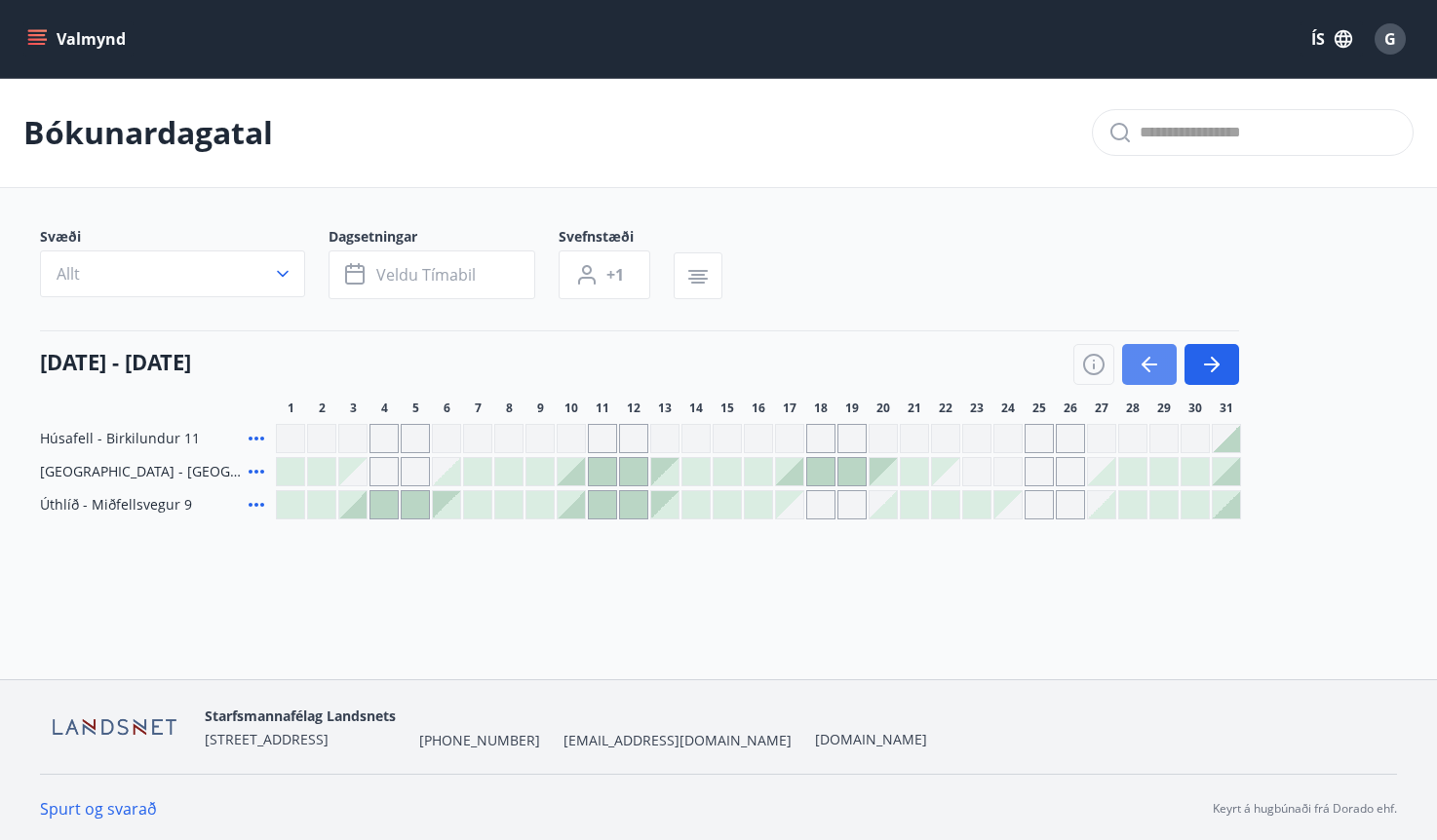
click at [1148, 367] on icon "button" at bounding box center [1149, 364] width 24 height 24
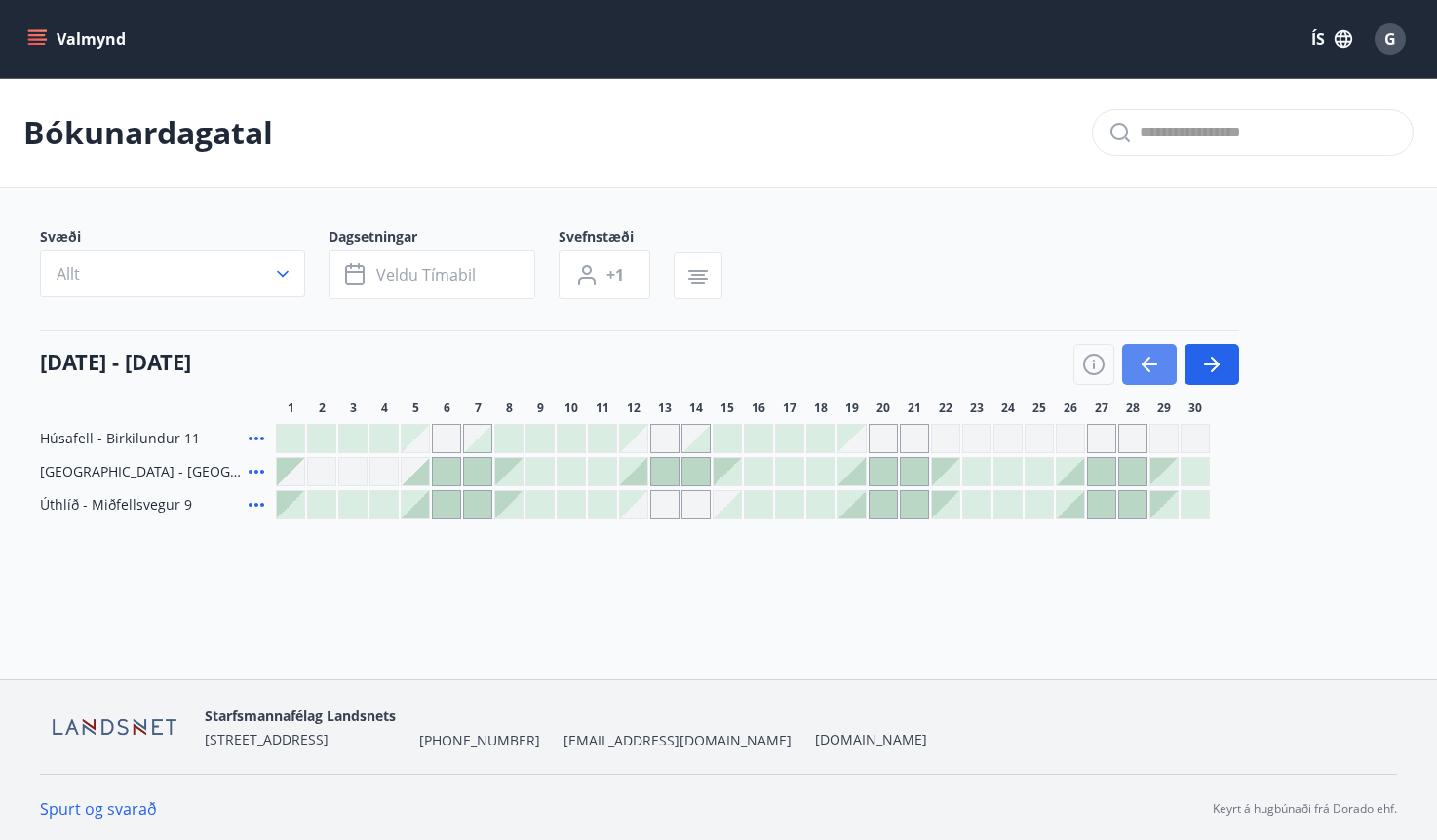
click at [1148, 367] on icon "button" at bounding box center [1149, 364] width 24 height 24
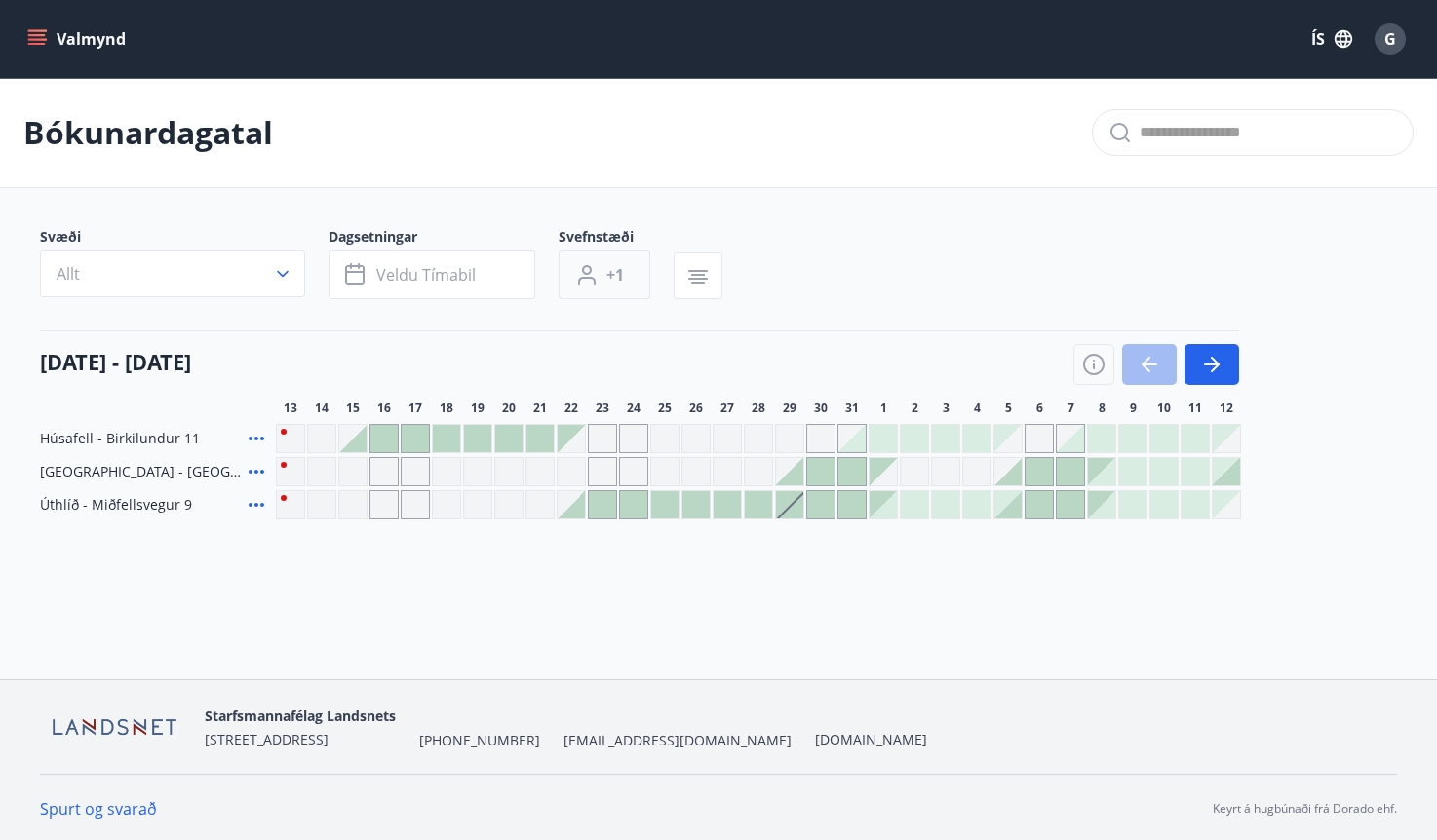
click at [611, 277] on span "+1" at bounding box center [616, 275] width 18 height 22
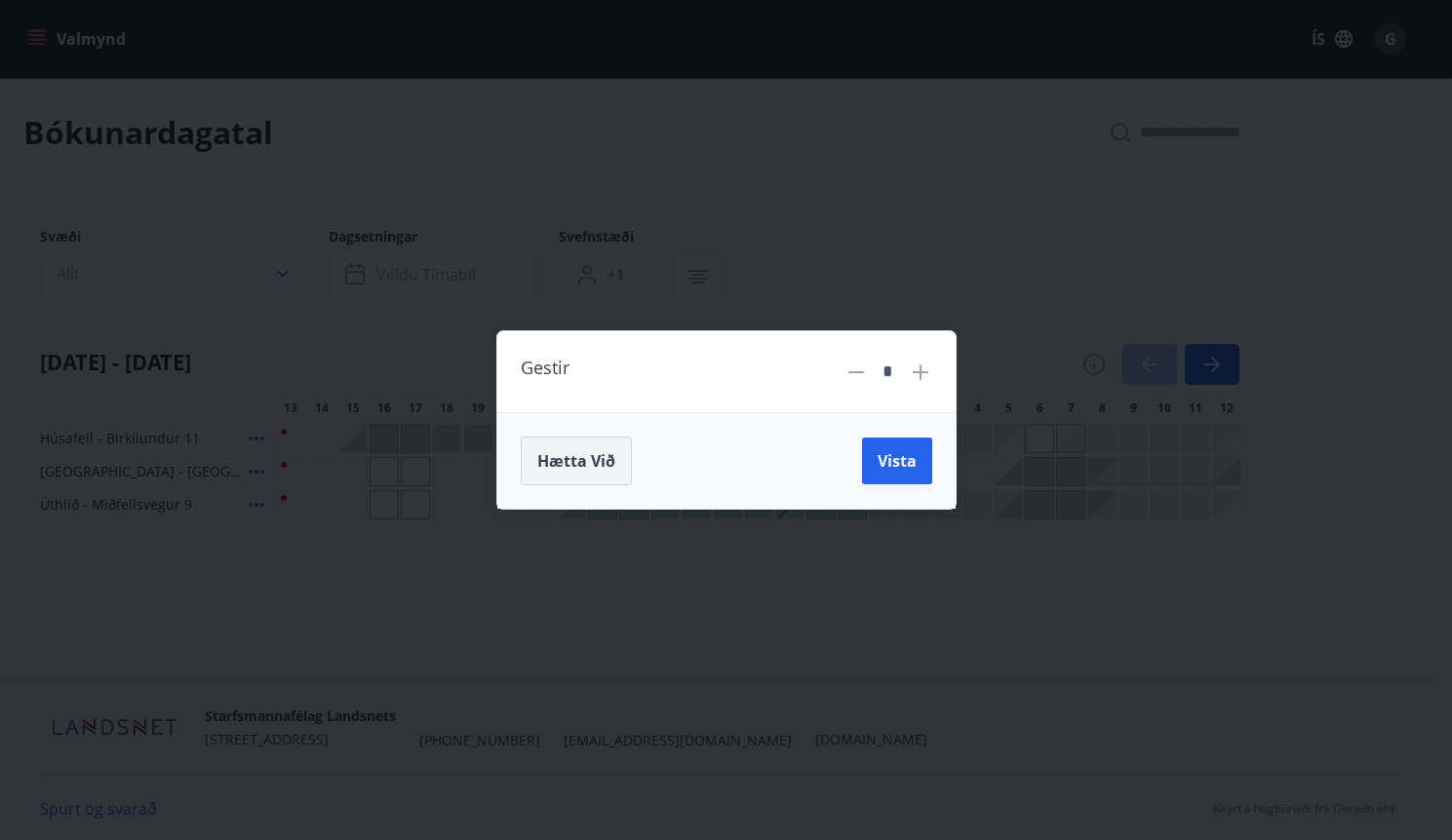
click at [577, 456] on span "Hætta við" at bounding box center [575, 461] width 78 height 22
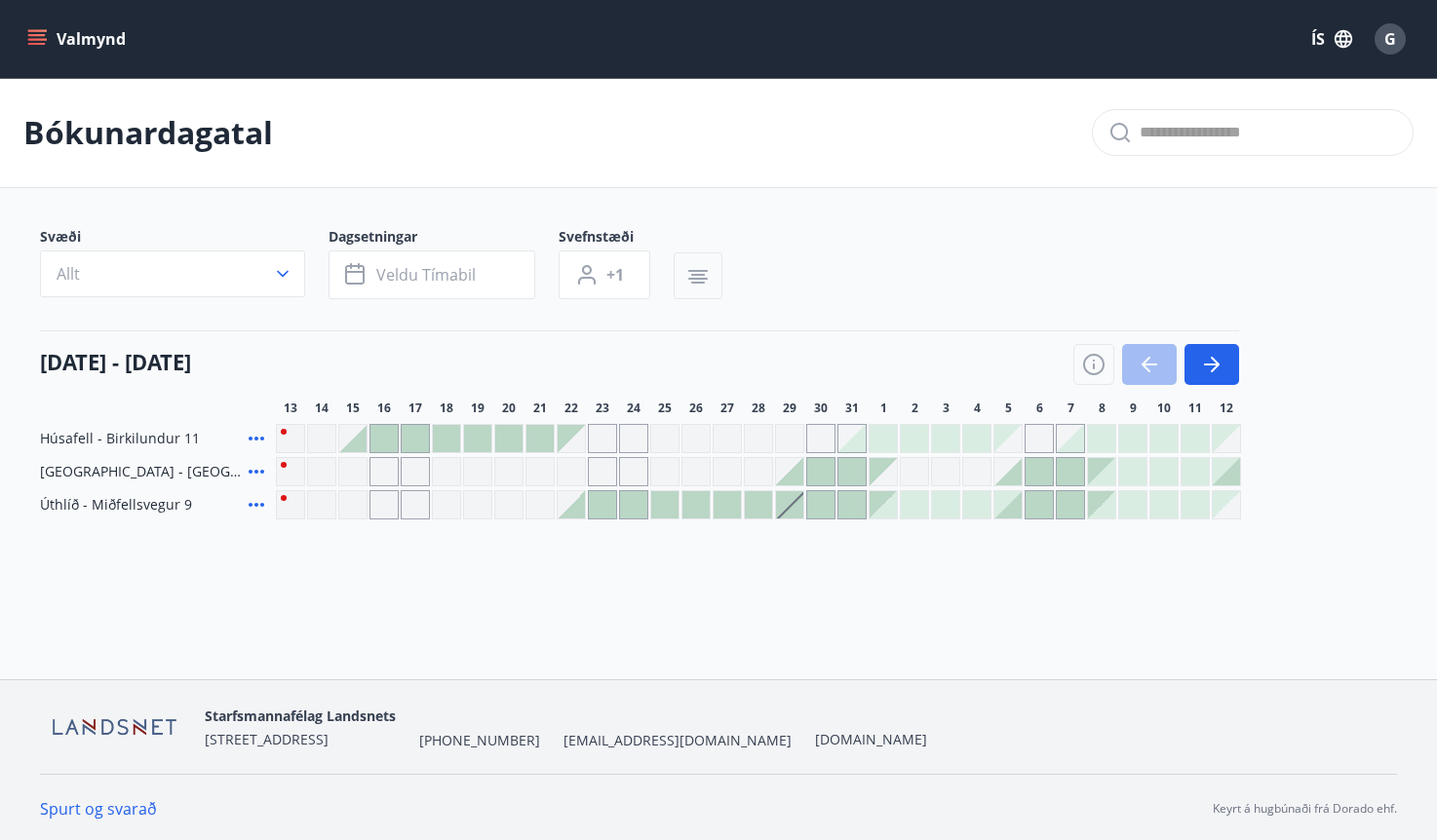
click at [689, 282] on icon "button" at bounding box center [698, 277] width 24 height 24
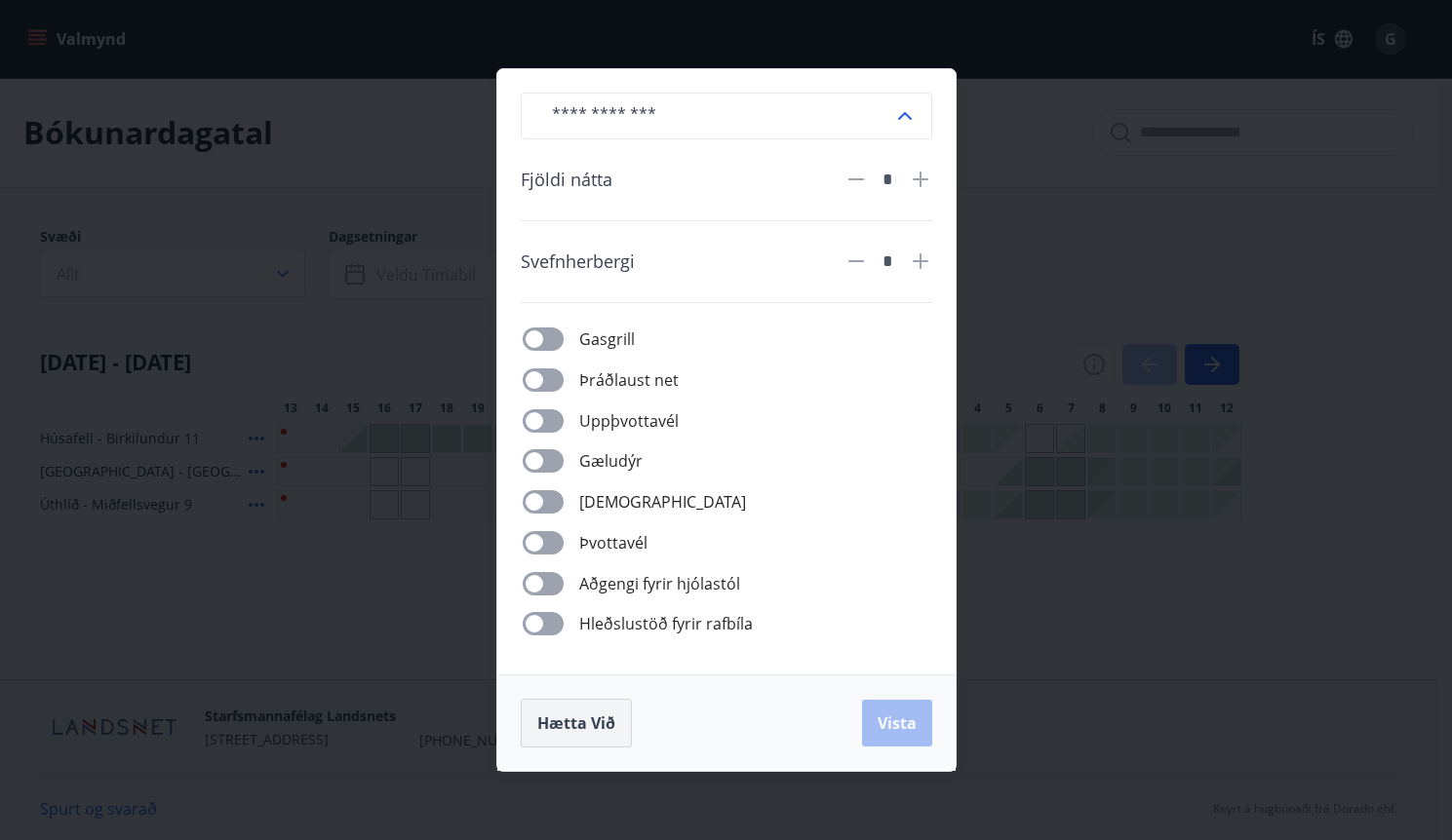
click at [567, 725] on span "Hætta við" at bounding box center [575, 723] width 78 height 22
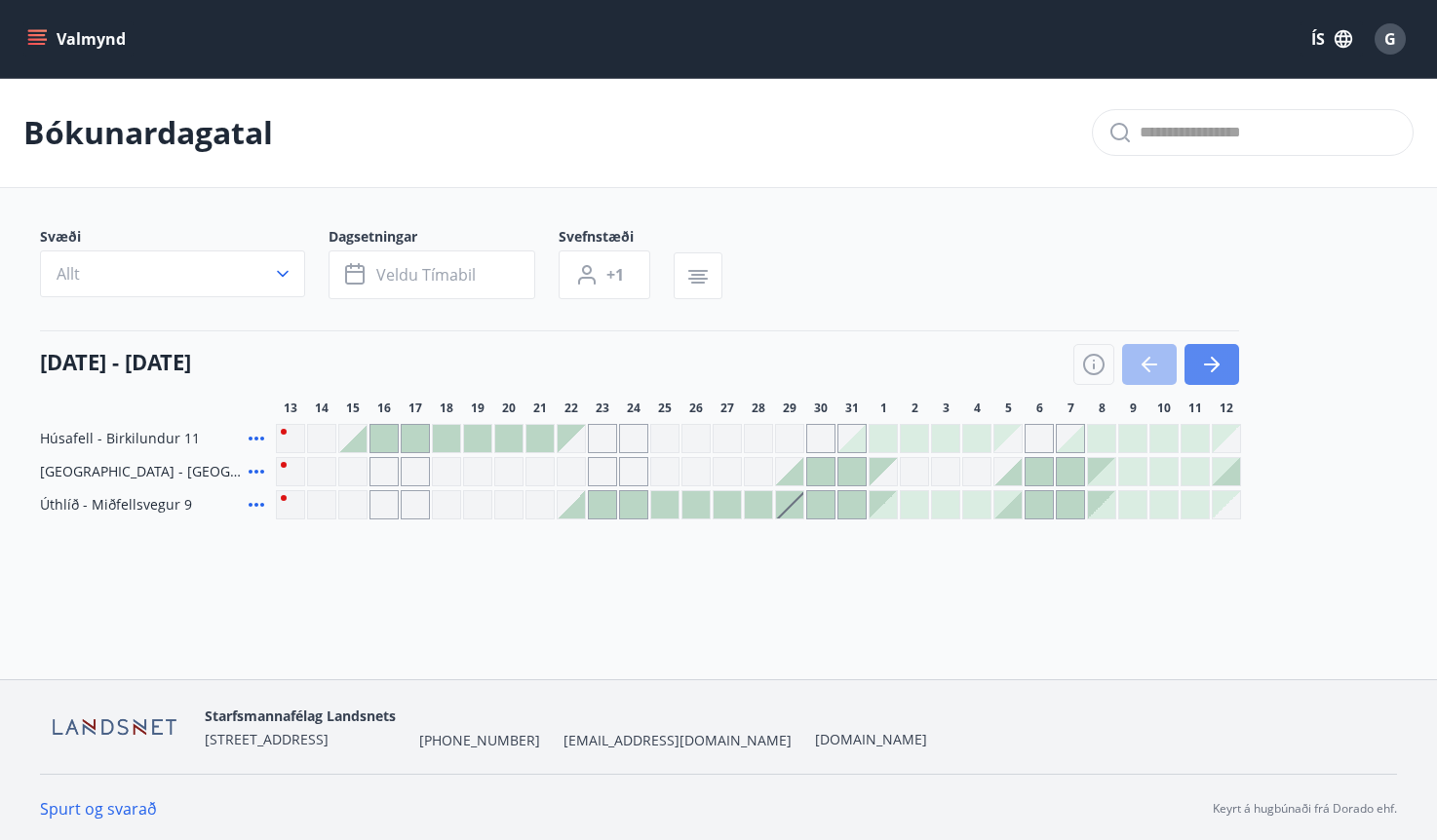
click at [1208, 363] on icon "button" at bounding box center [1211, 364] width 16 height 2
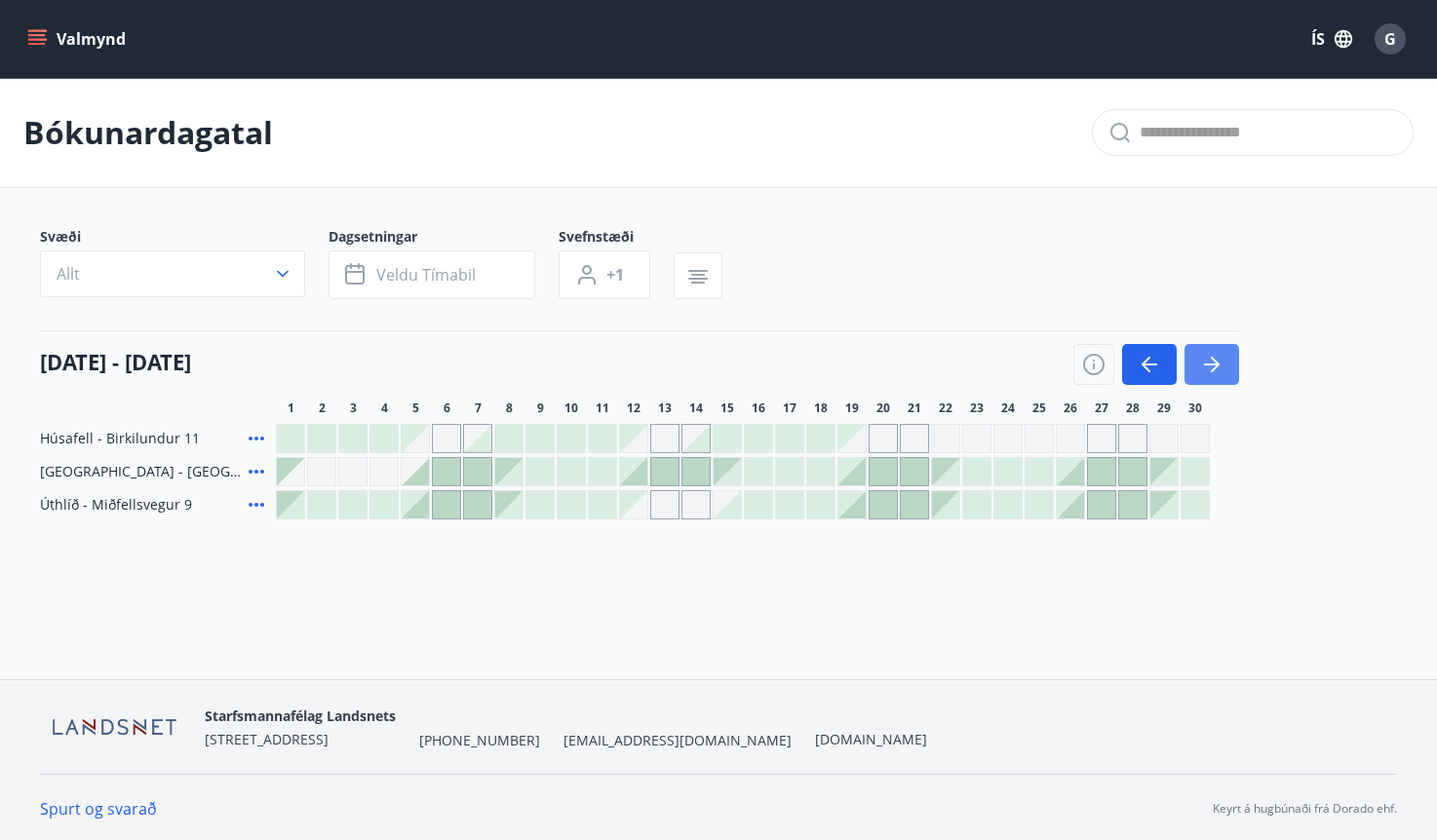
click at [1208, 363] on icon "button" at bounding box center [1211, 364] width 16 height 2
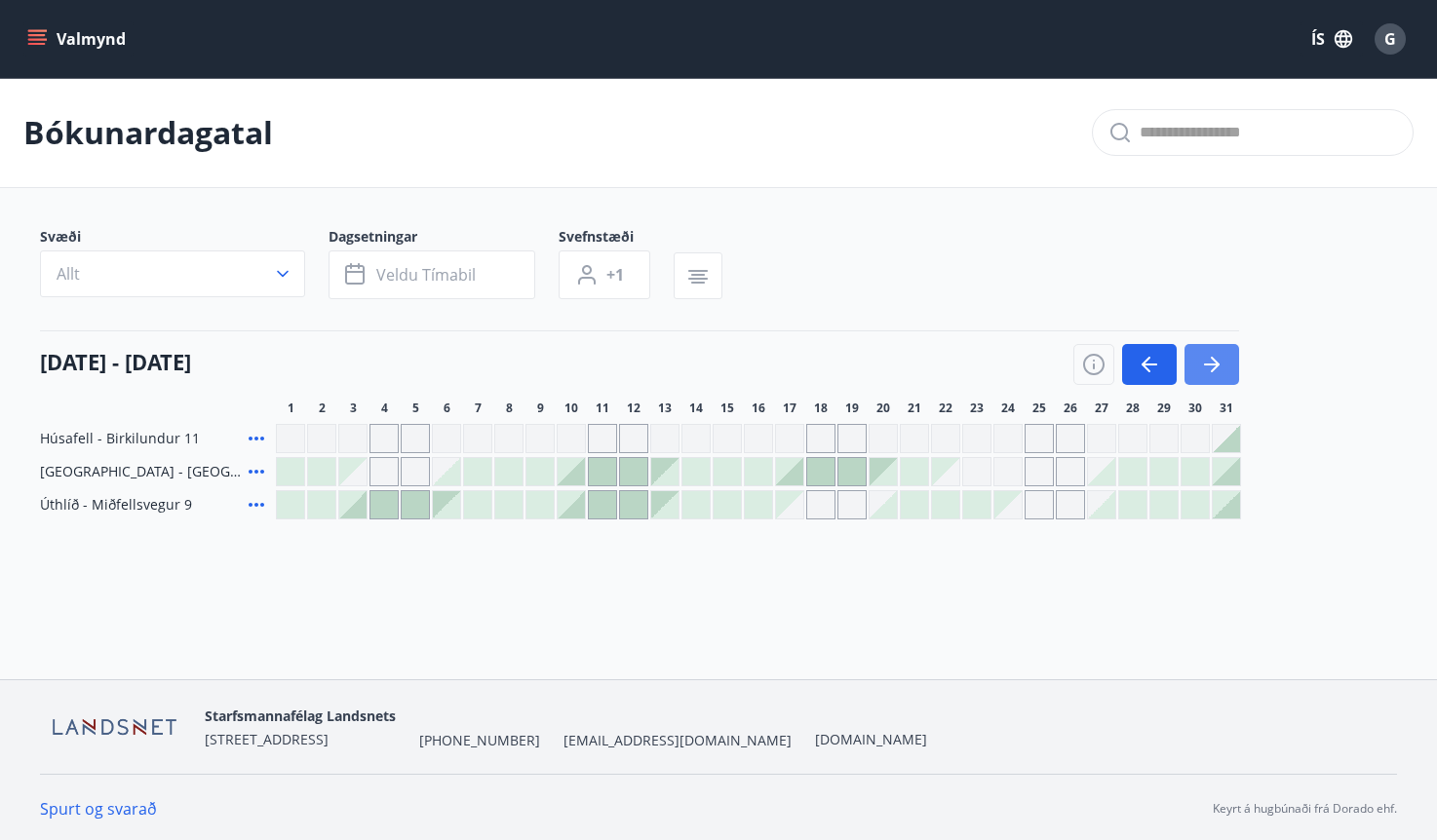
click at [1215, 363] on icon "button" at bounding box center [1211, 364] width 16 height 2
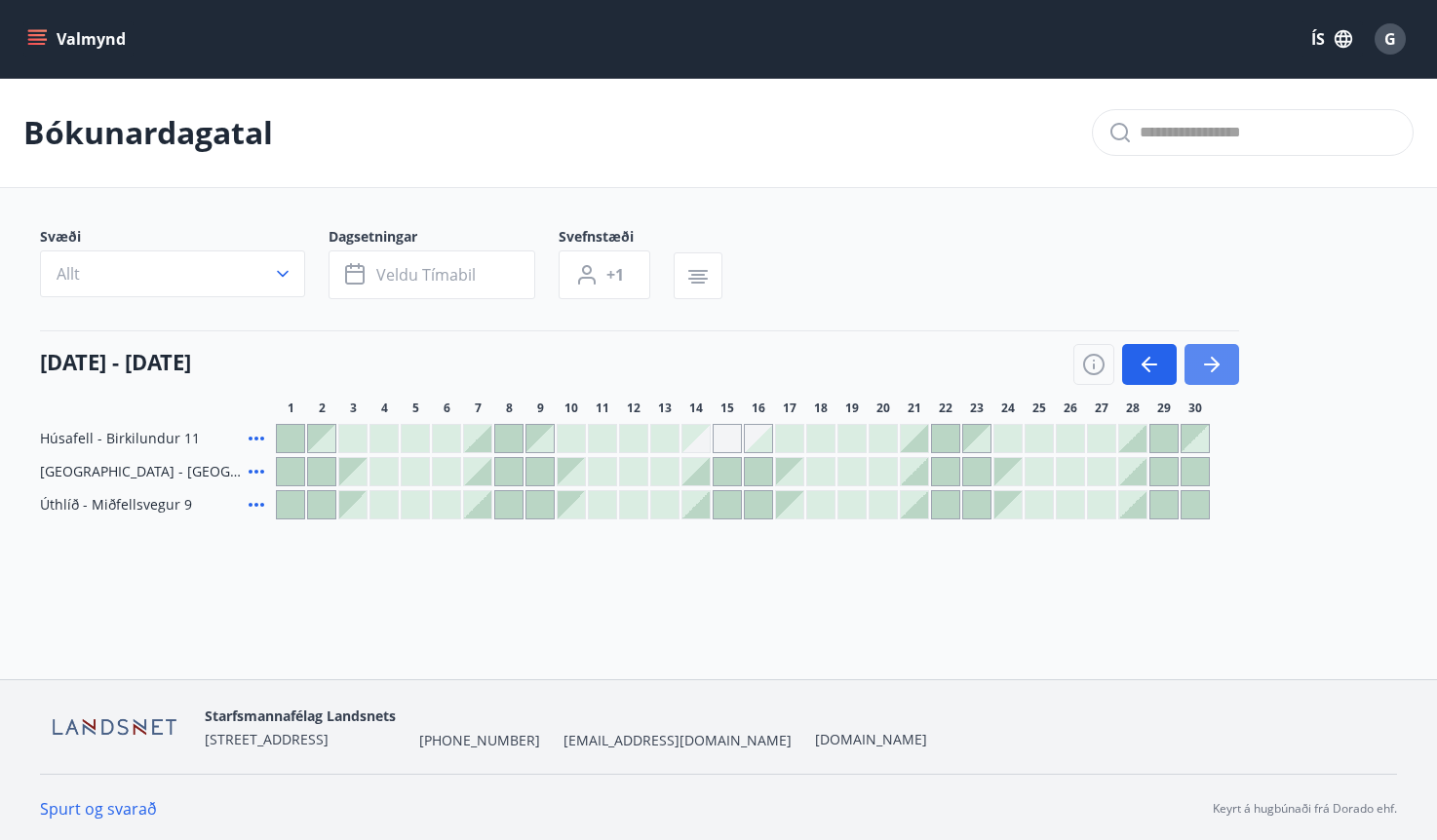
click at [1205, 362] on icon "button" at bounding box center [1211, 364] width 24 height 24
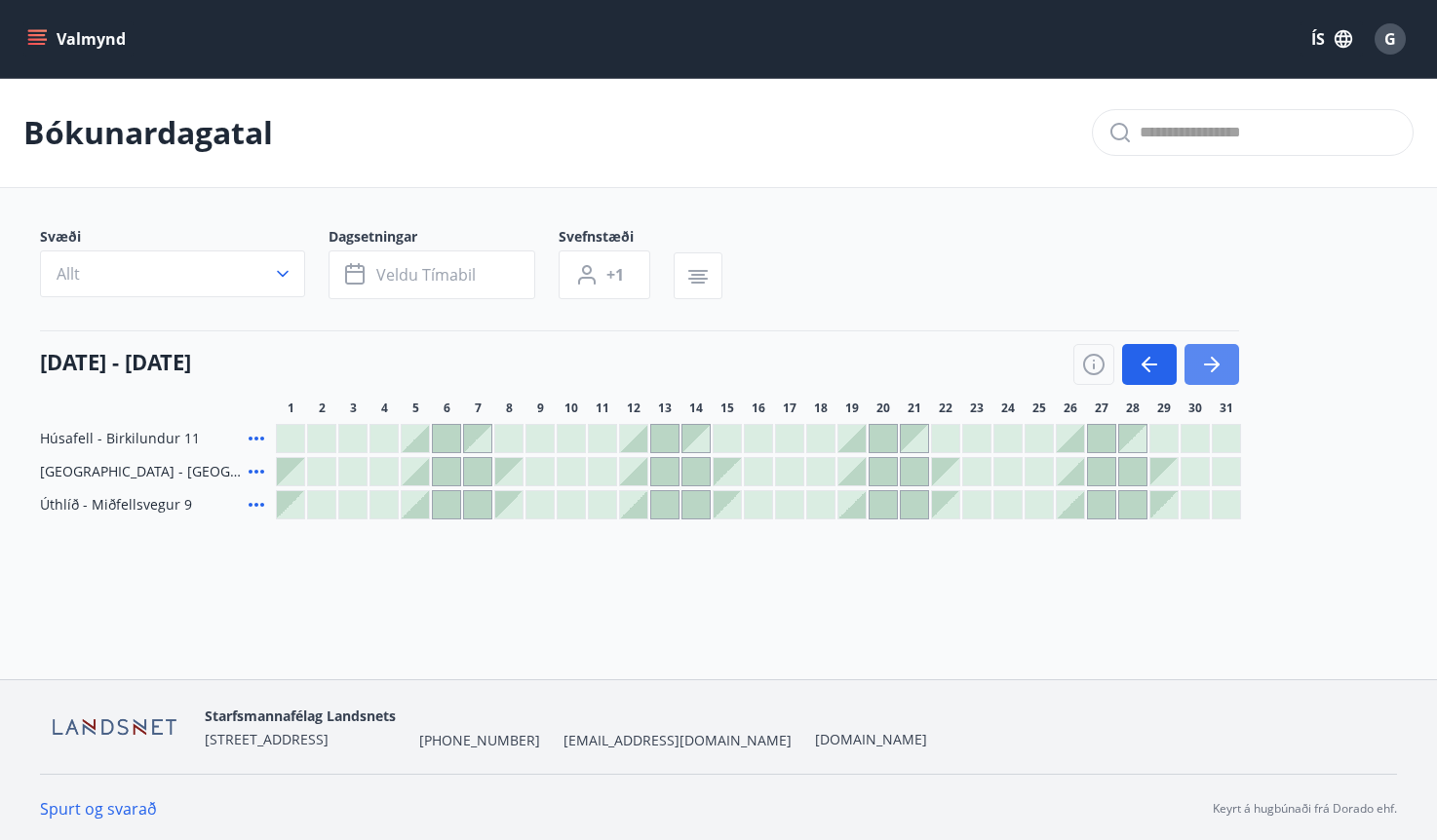
click at [1205, 362] on icon "button" at bounding box center [1211, 364] width 24 height 24
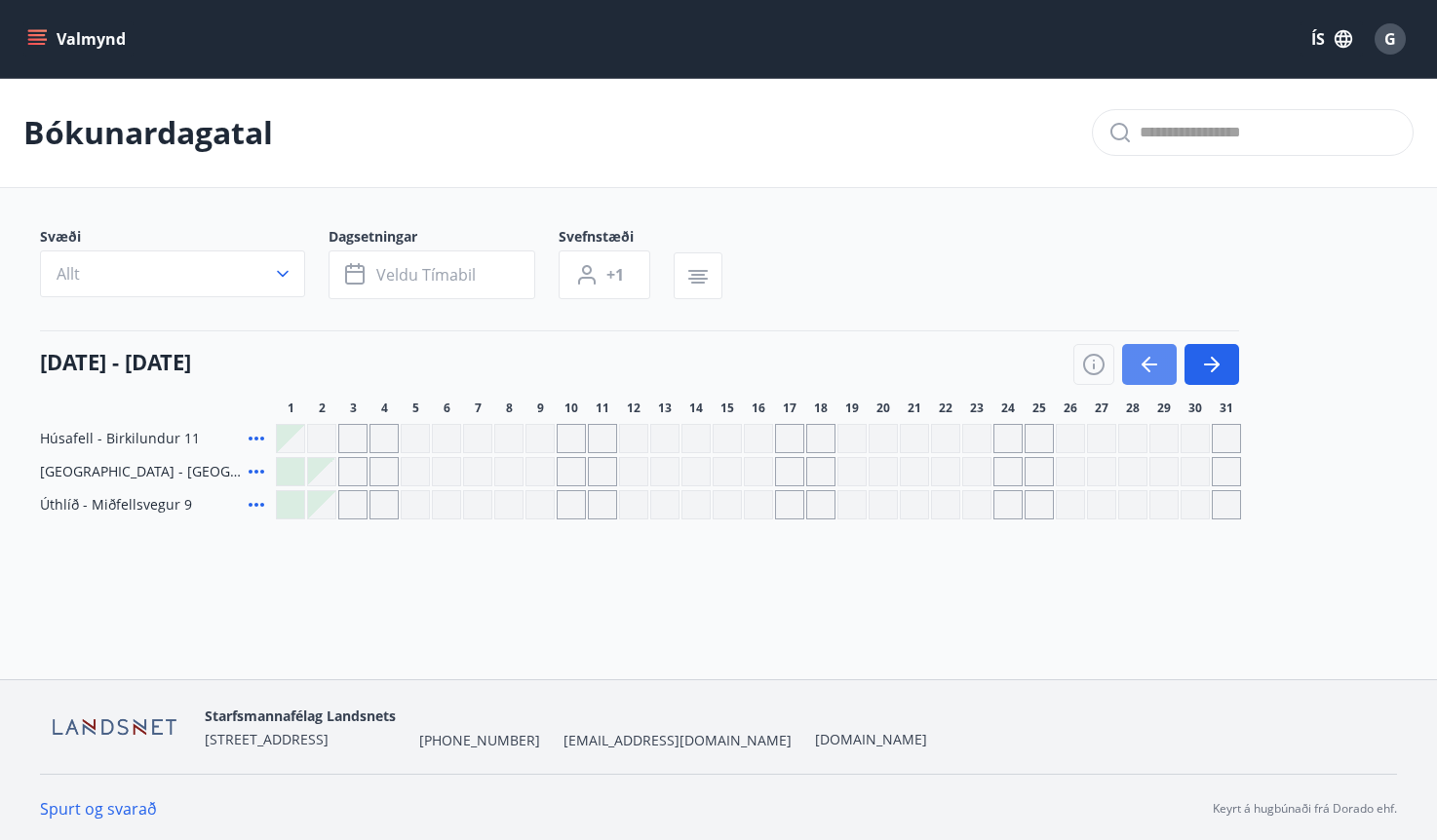
click at [1142, 367] on icon "button" at bounding box center [1149, 364] width 24 height 24
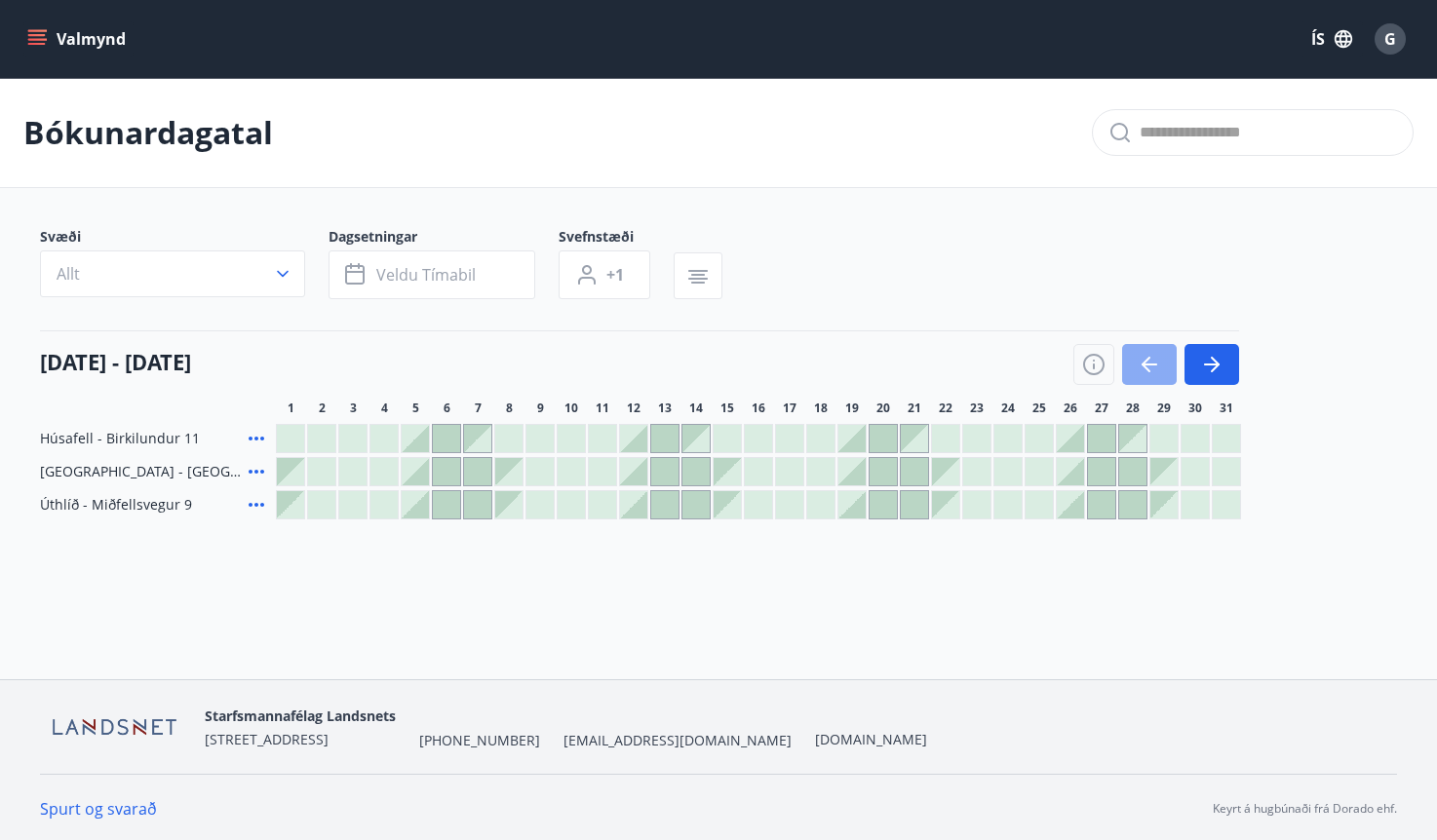
click at [1142, 367] on icon "button" at bounding box center [1149, 364] width 24 height 24
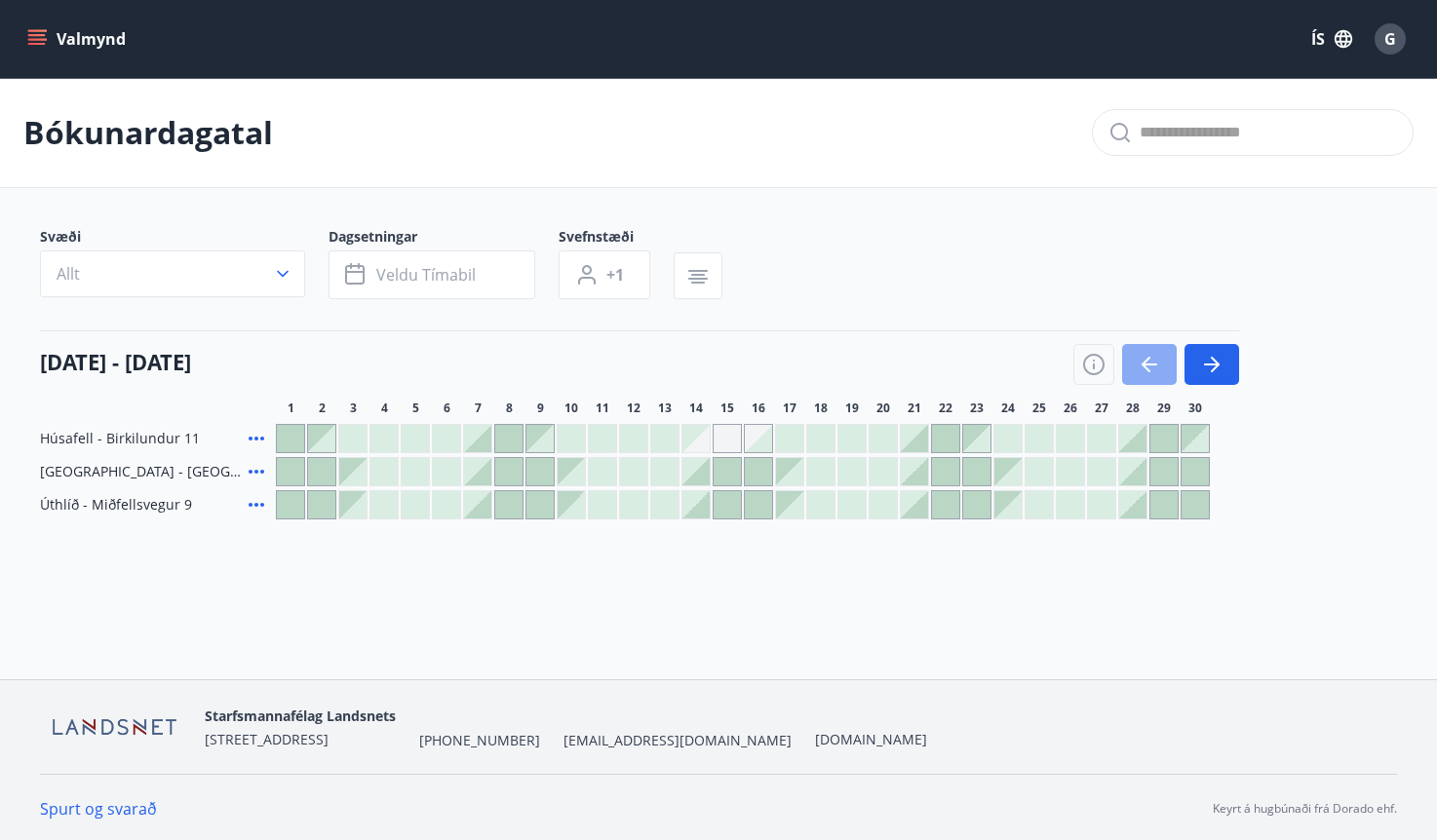
click at [1142, 367] on icon "button" at bounding box center [1149, 364] width 24 height 24
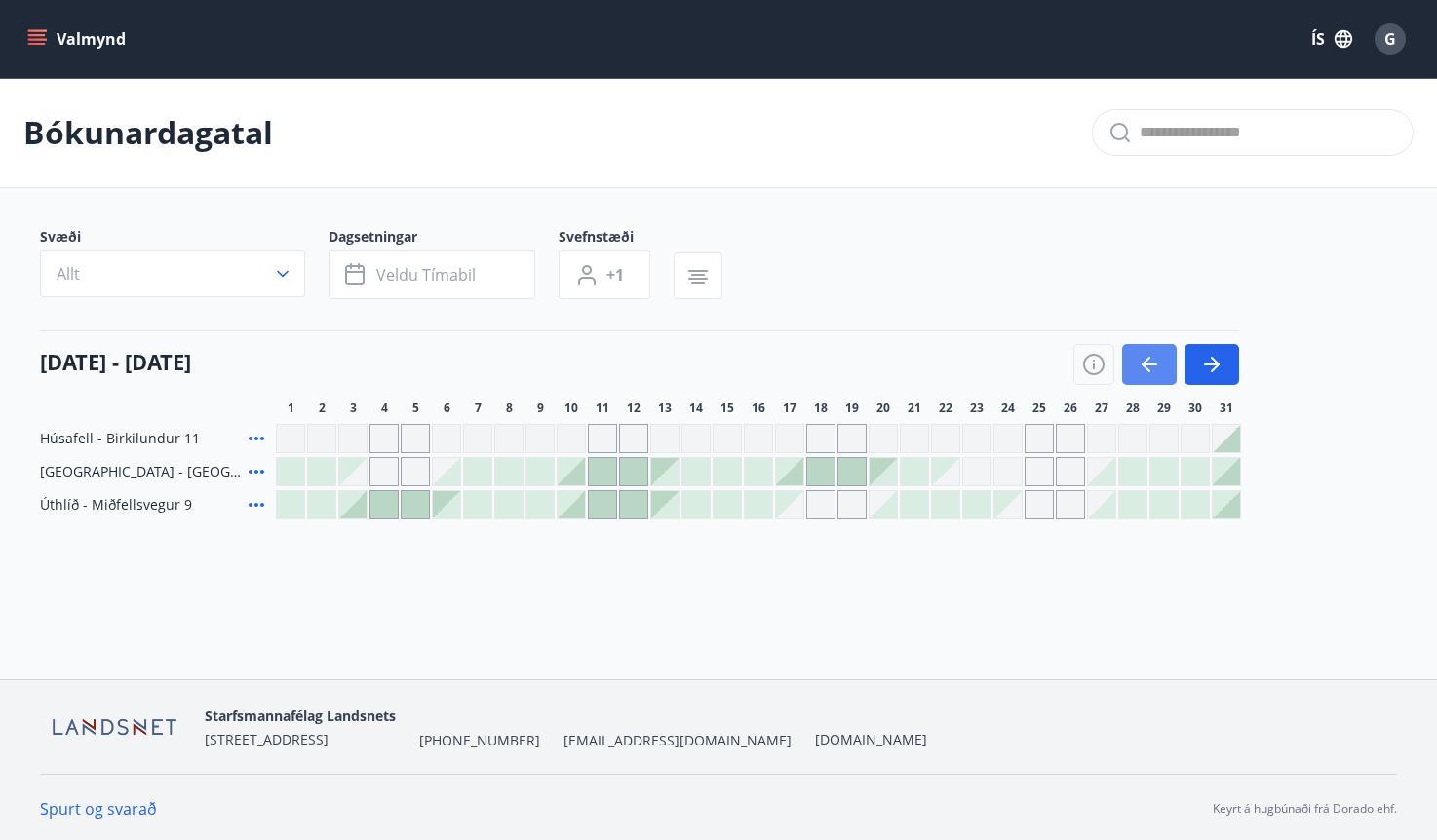
click at [1142, 367] on icon "button" at bounding box center [1149, 364] width 24 height 24
